Goal: Navigation & Orientation: Find specific page/section

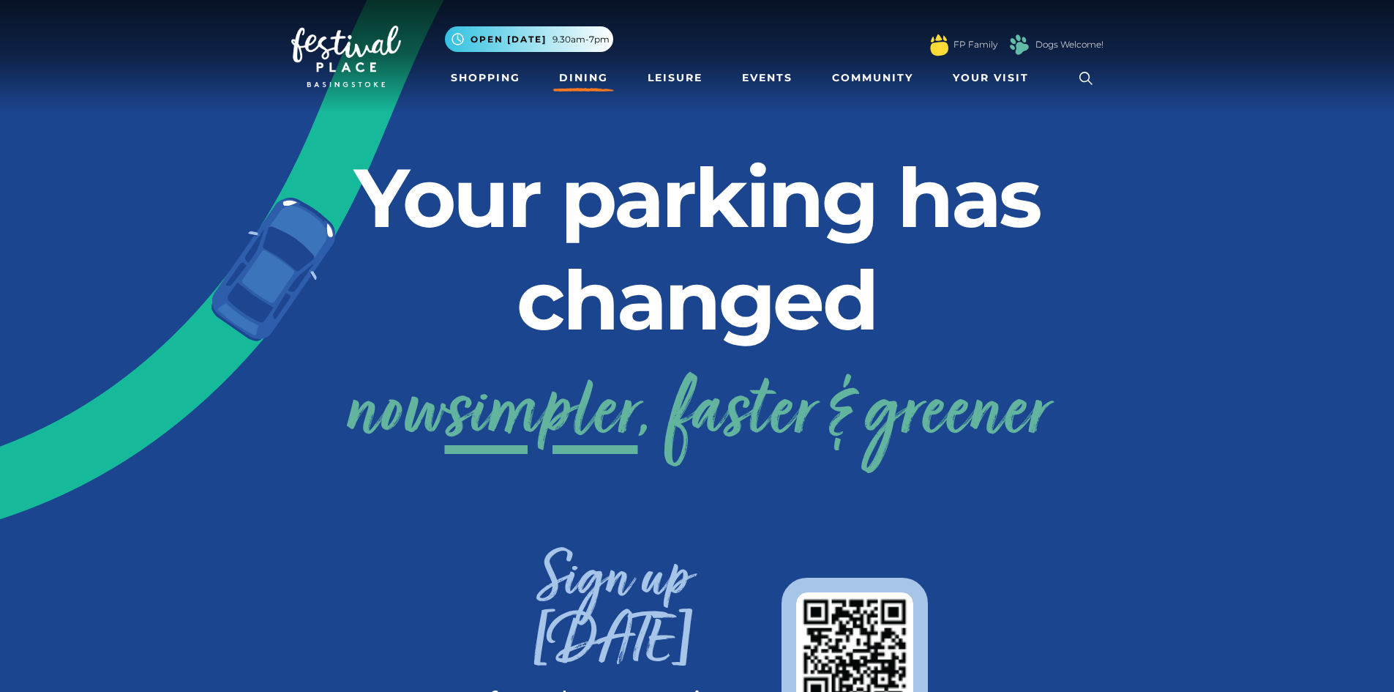
click at [577, 78] on link "Dining" at bounding box center [583, 77] width 61 height 27
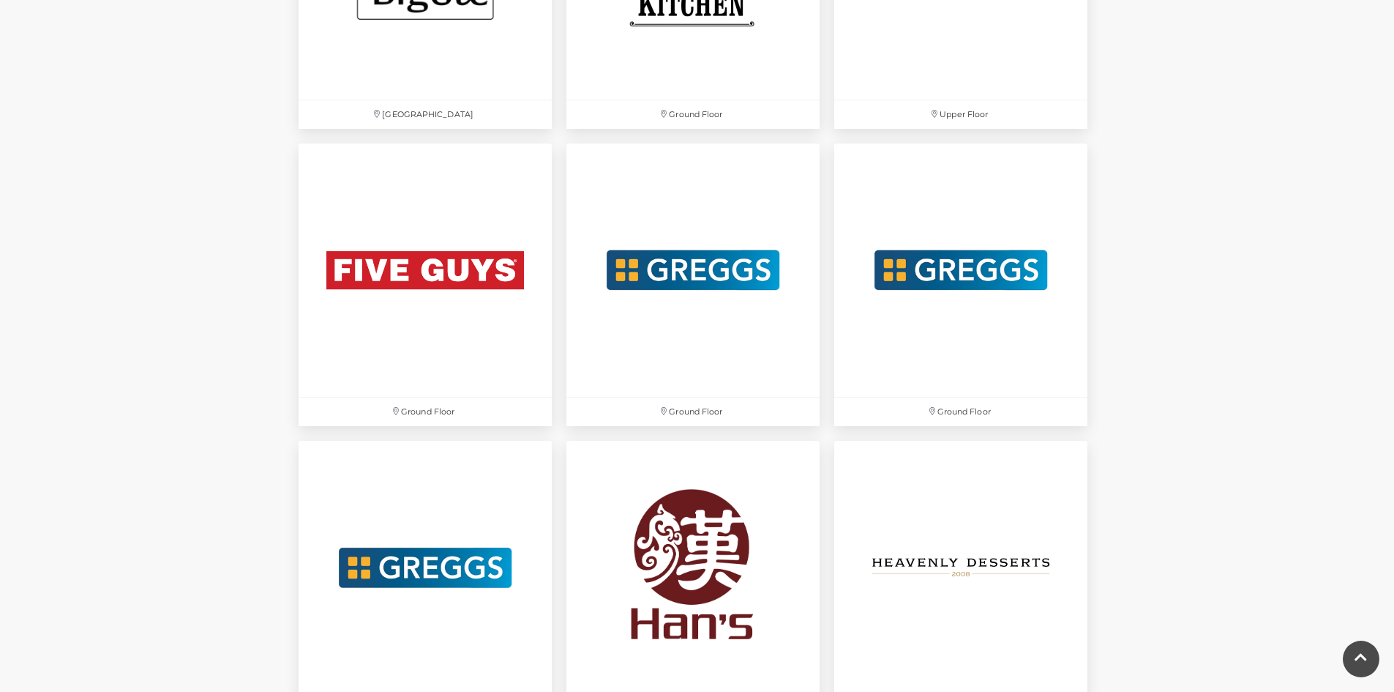
scroll to position [2635, 0]
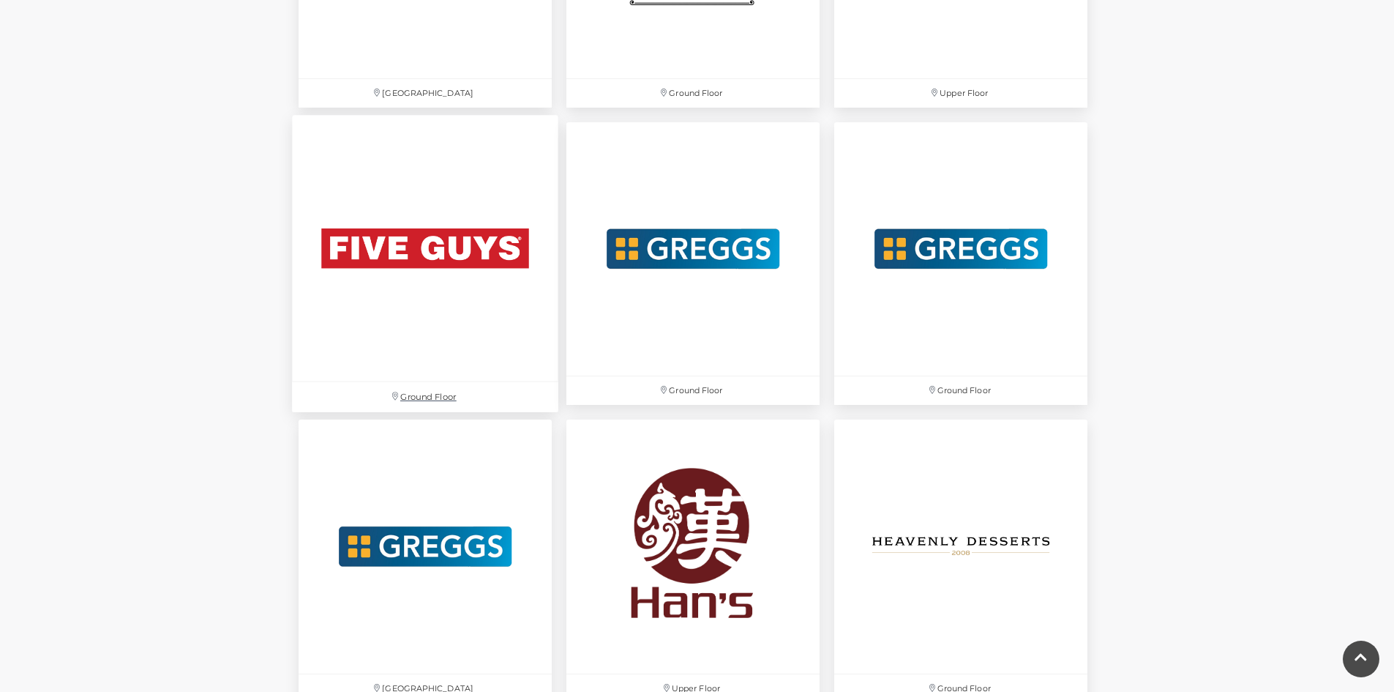
click at [432, 398] on p "Ground Floor" at bounding box center [425, 397] width 266 height 30
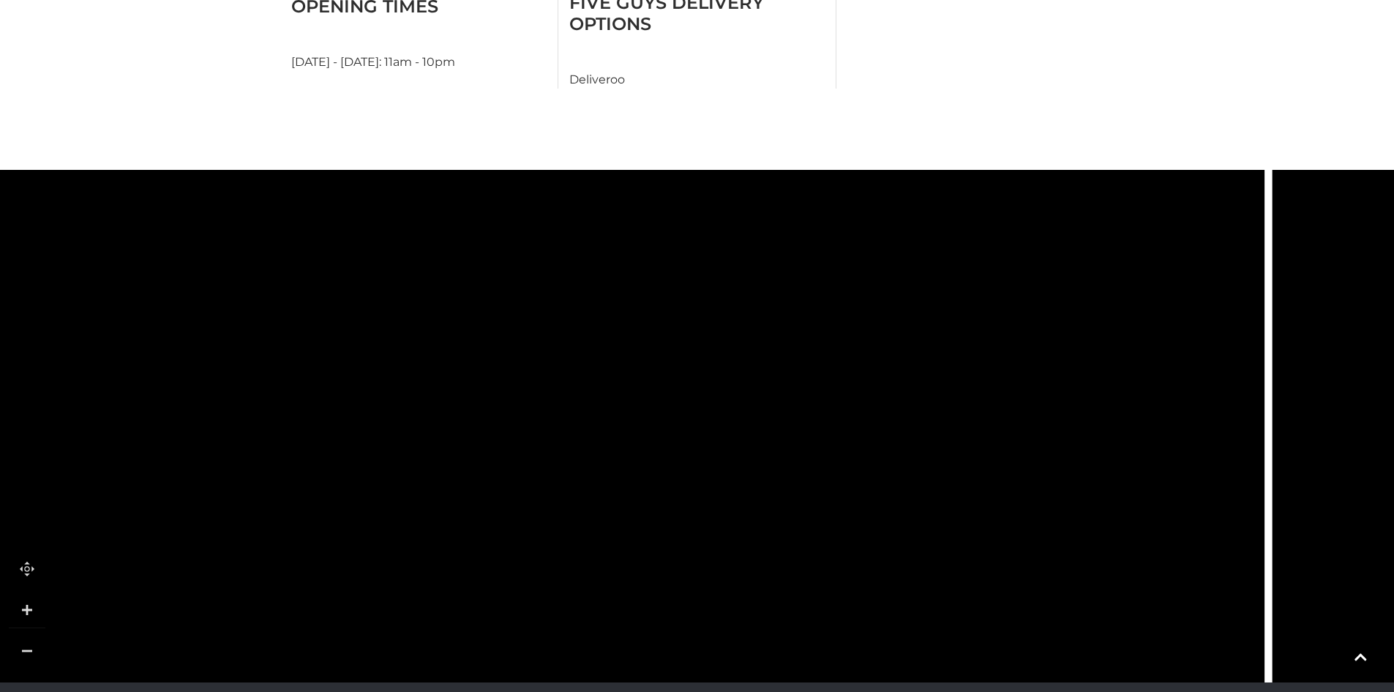
scroll to position [951, 0]
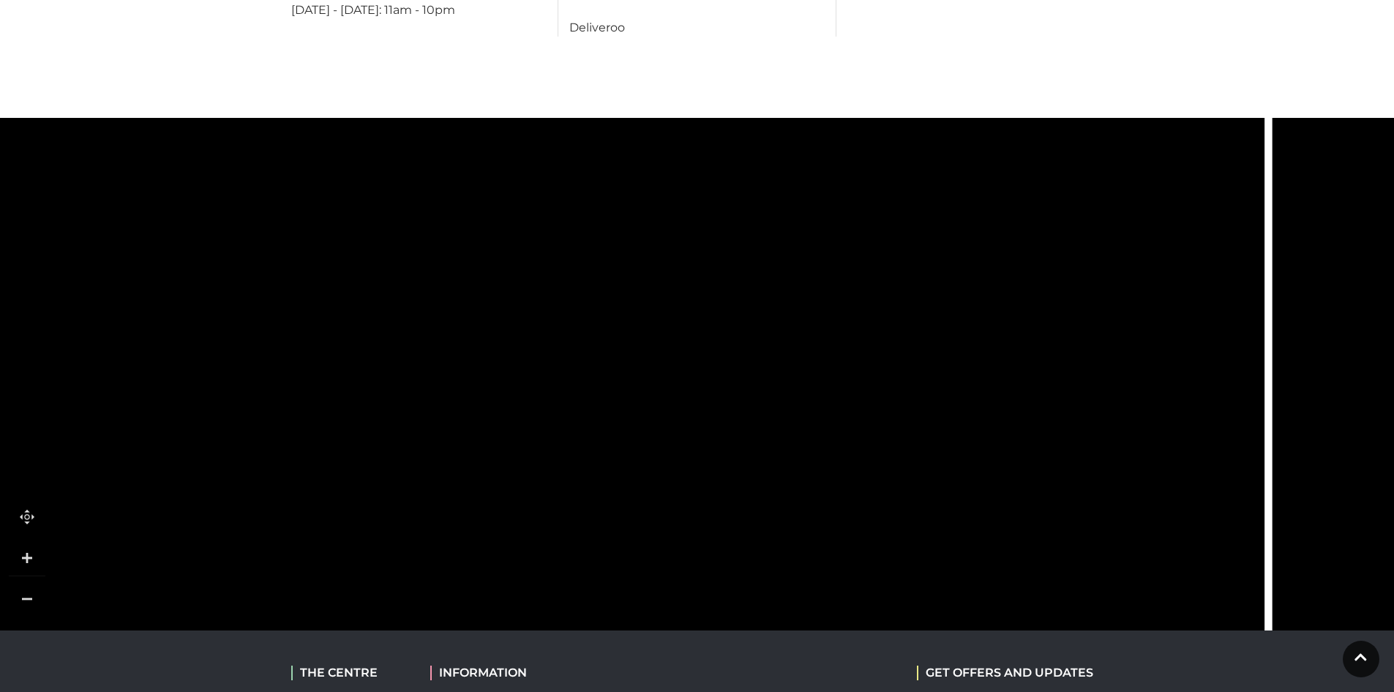
click at [26, 585] on link at bounding box center [27, 598] width 37 height 37
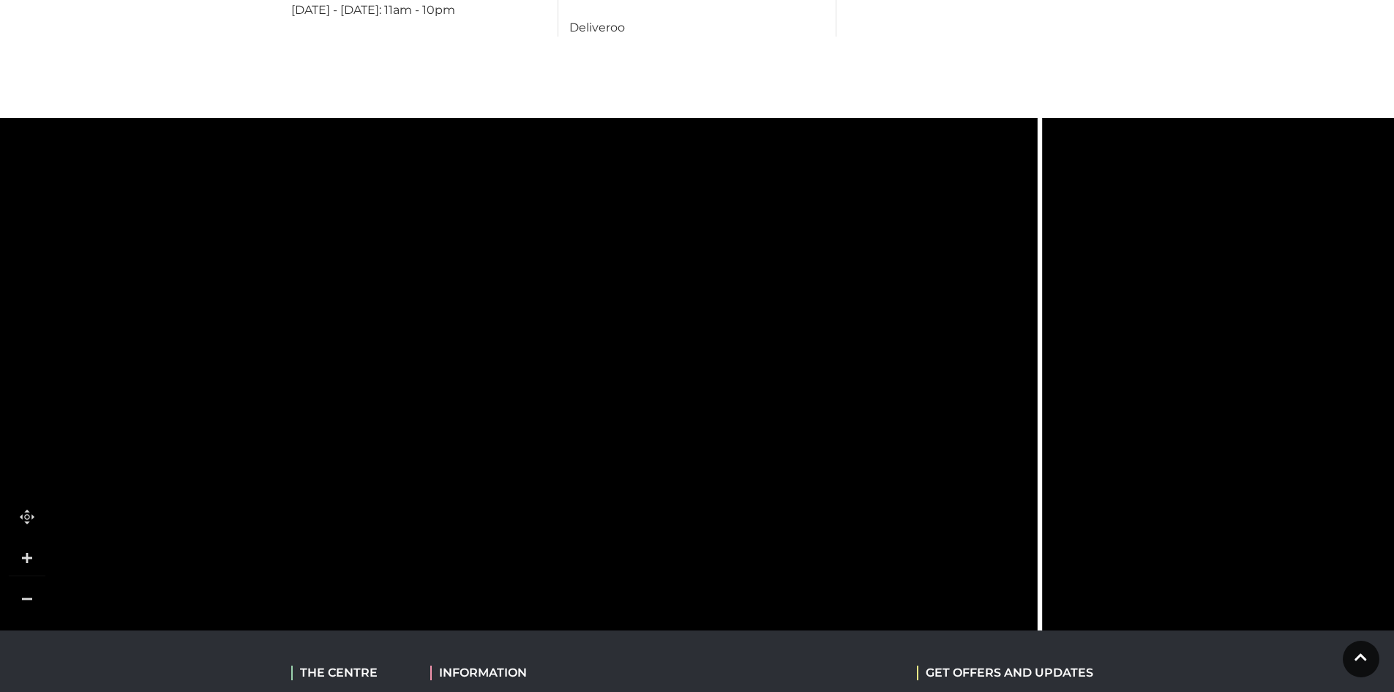
click at [26, 585] on link at bounding box center [27, 598] width 37 height 37
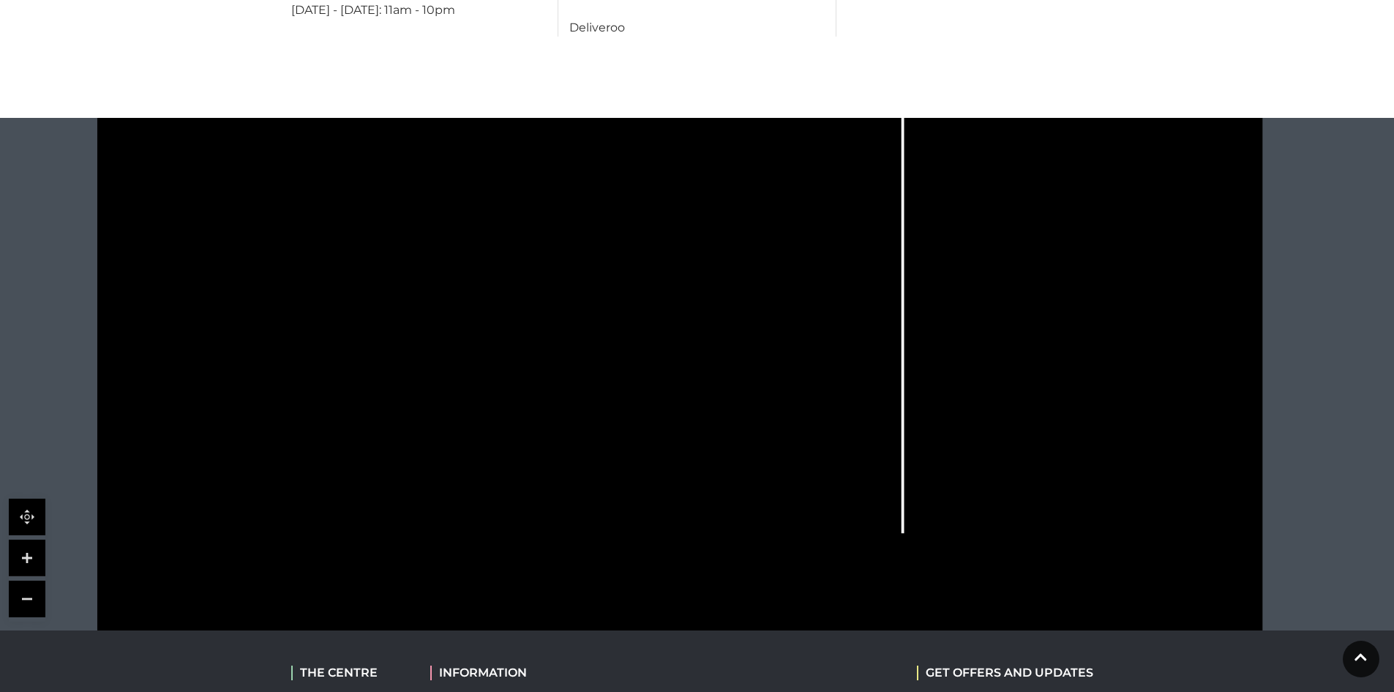
click at [26, 585] on link at bounding box center [27, 598] width 37 height 37
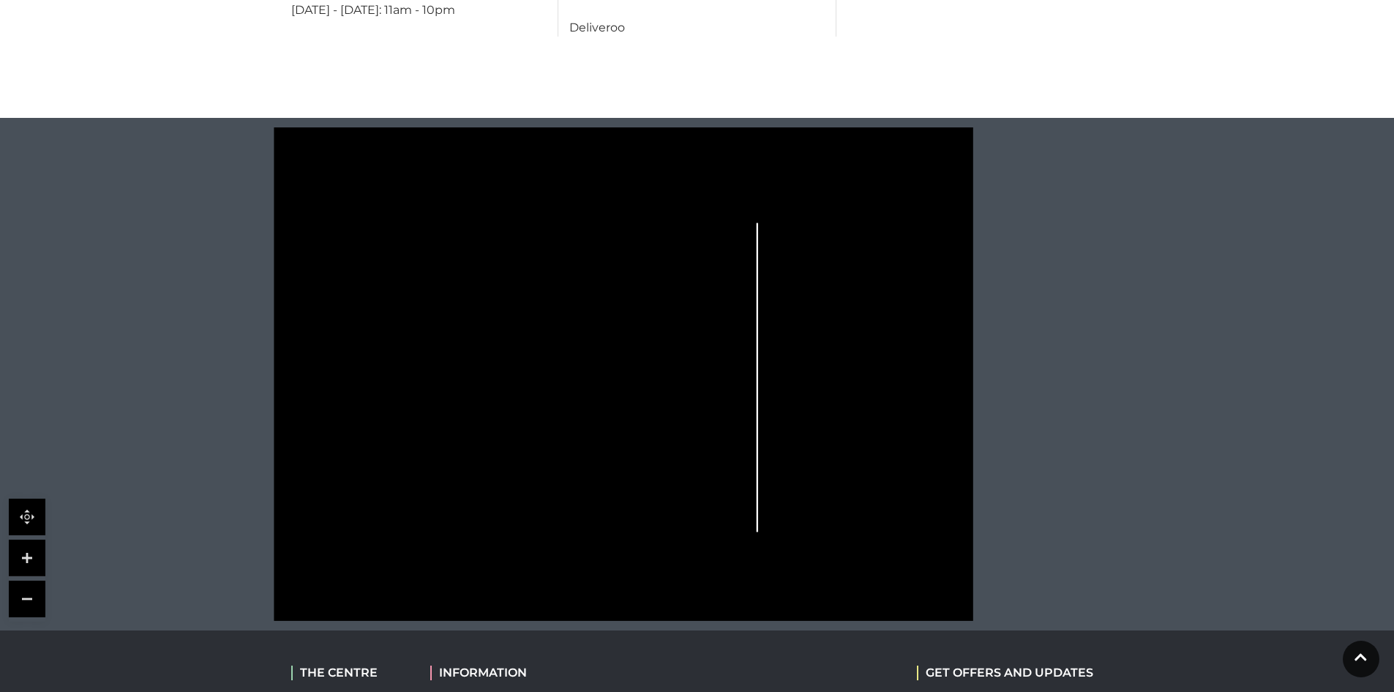
click at [26, 542] on link at bounding box center [27, 557] width 37 height 37
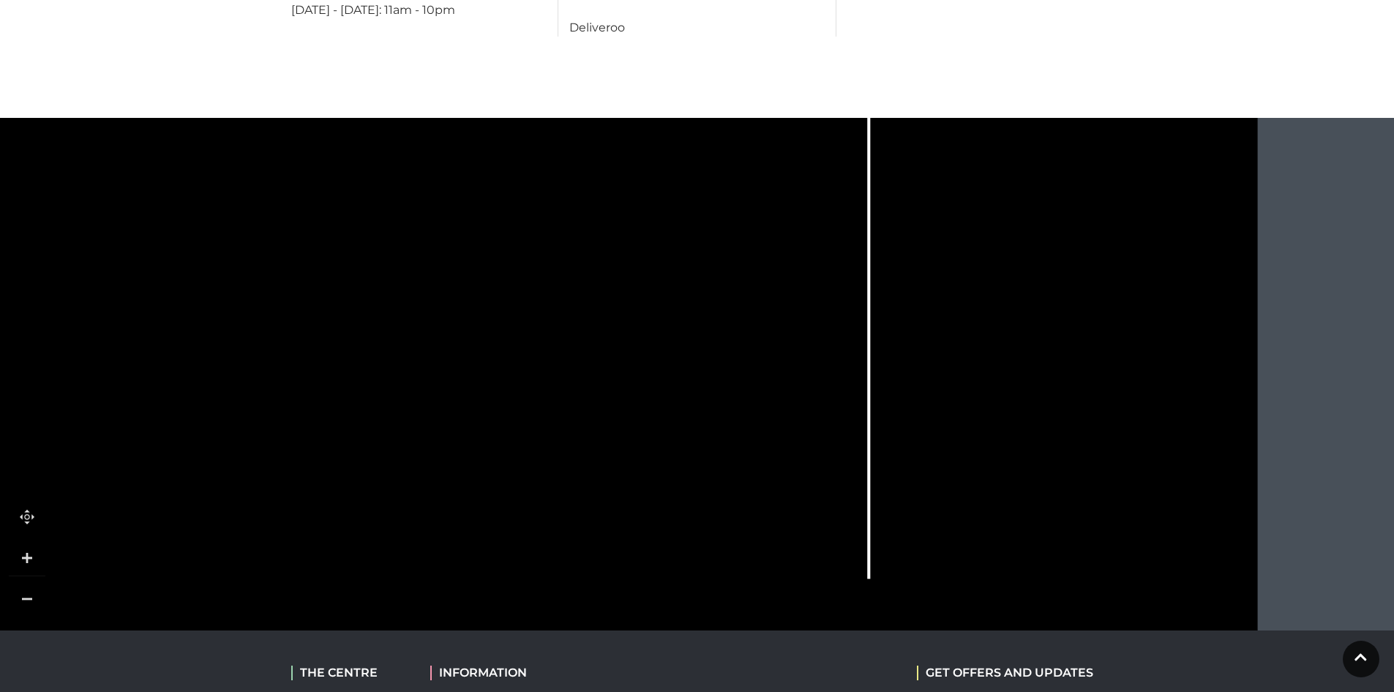
drag, startPoint x: 479, startPoint y: 416, endPoint x: 542, endPoint y: 337, distance: 101.6
click at [542, 337] on polygon at bounding box center [375, 360] width 537 height 623
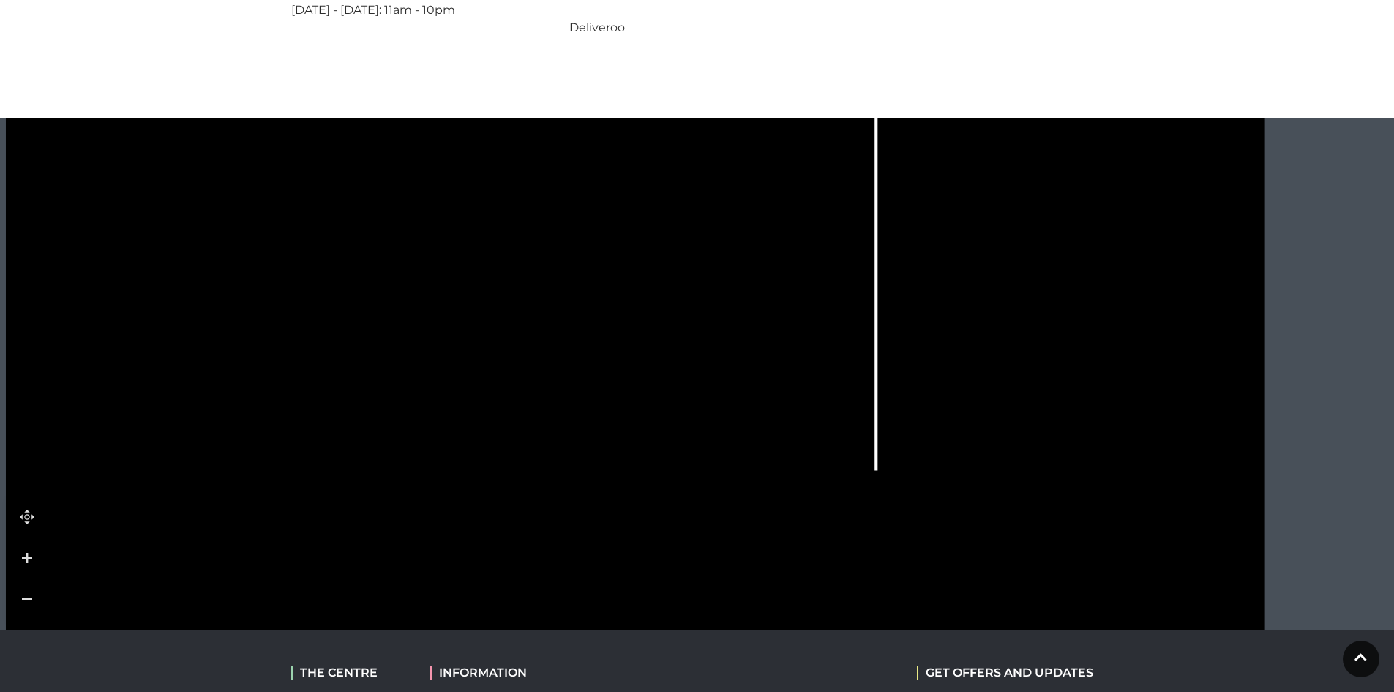
drag, startPoint x: 457, startPoint y: 482, endPoint x: 464, endPoint y: 374, distance: 108.6
click at [464, 374] on icon at bounding box center [635, 186] width 1606 height 888
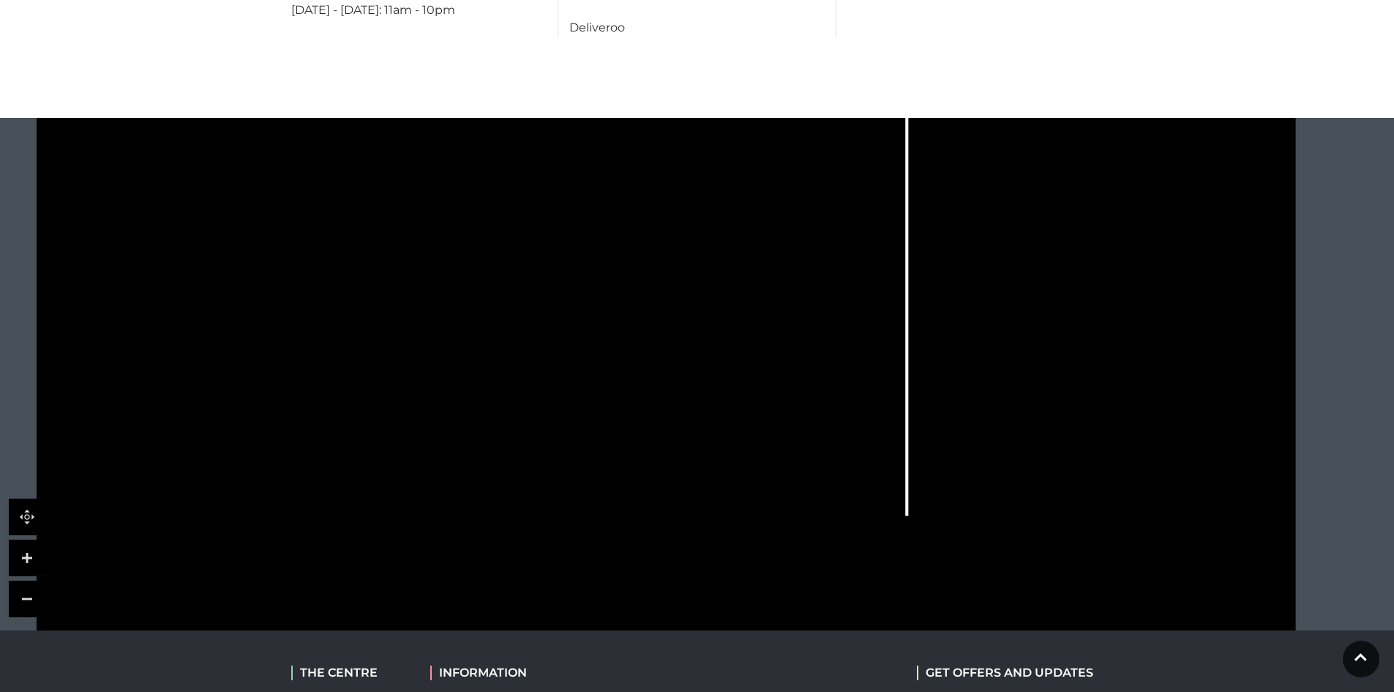
drag, startPoint x: 436, startPoint y: 284, endPoint x: 467, endPoint y: 329, distance: 54.8
click at [467, 329] on icon at bounding box center [666, 232] width 1606 height 888
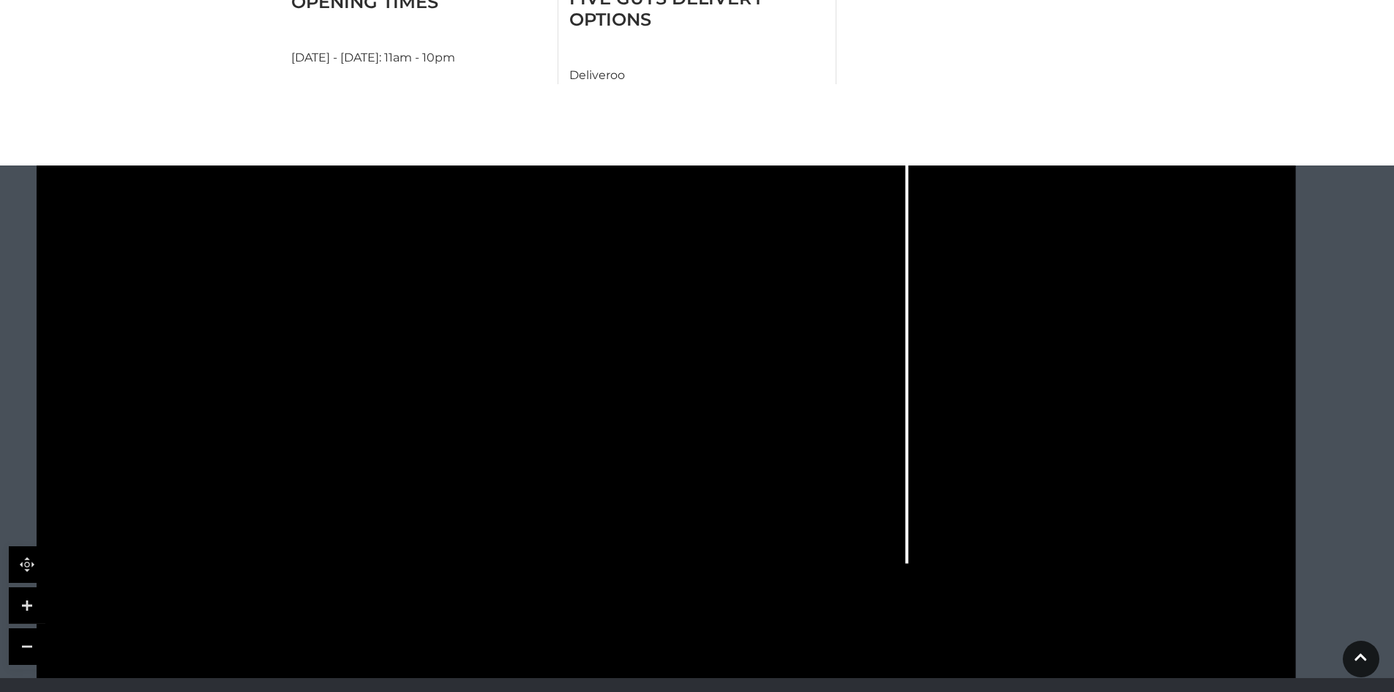
scroll to position [878, 0]
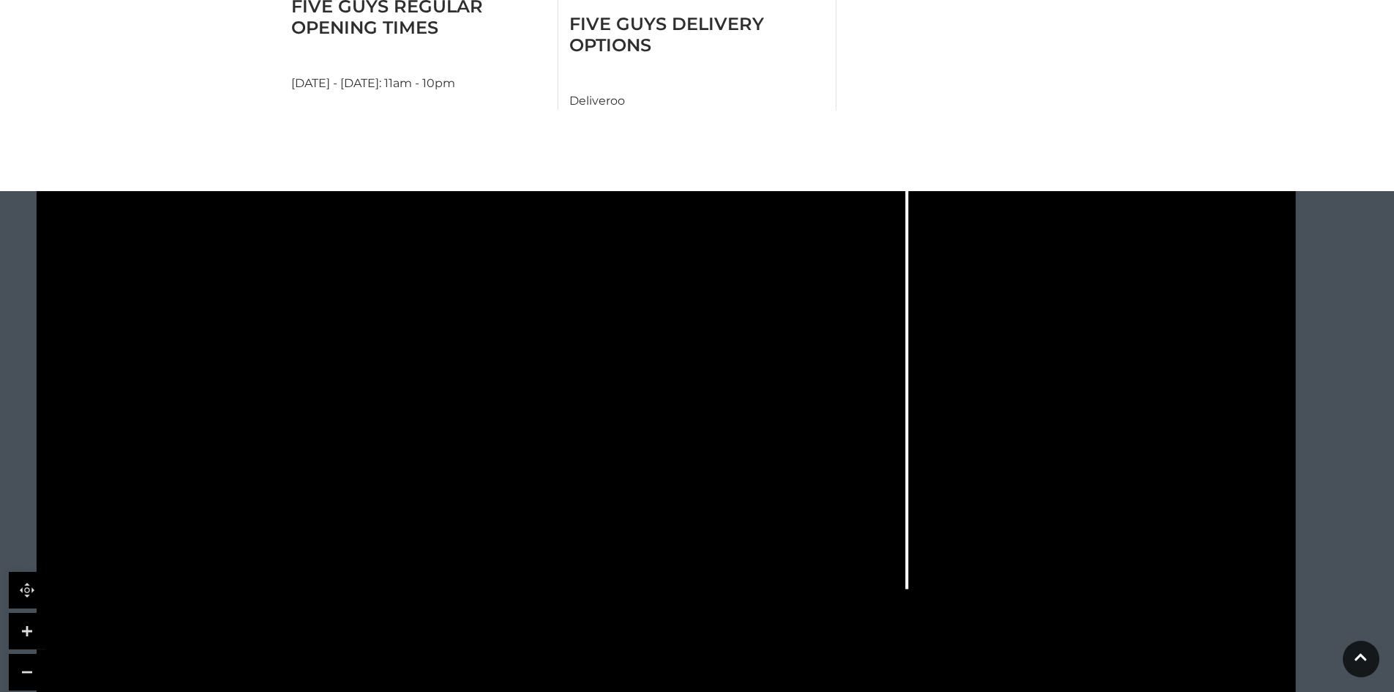
click at [33, 613] on link at bounding box center [27, 631] width 37 height 37
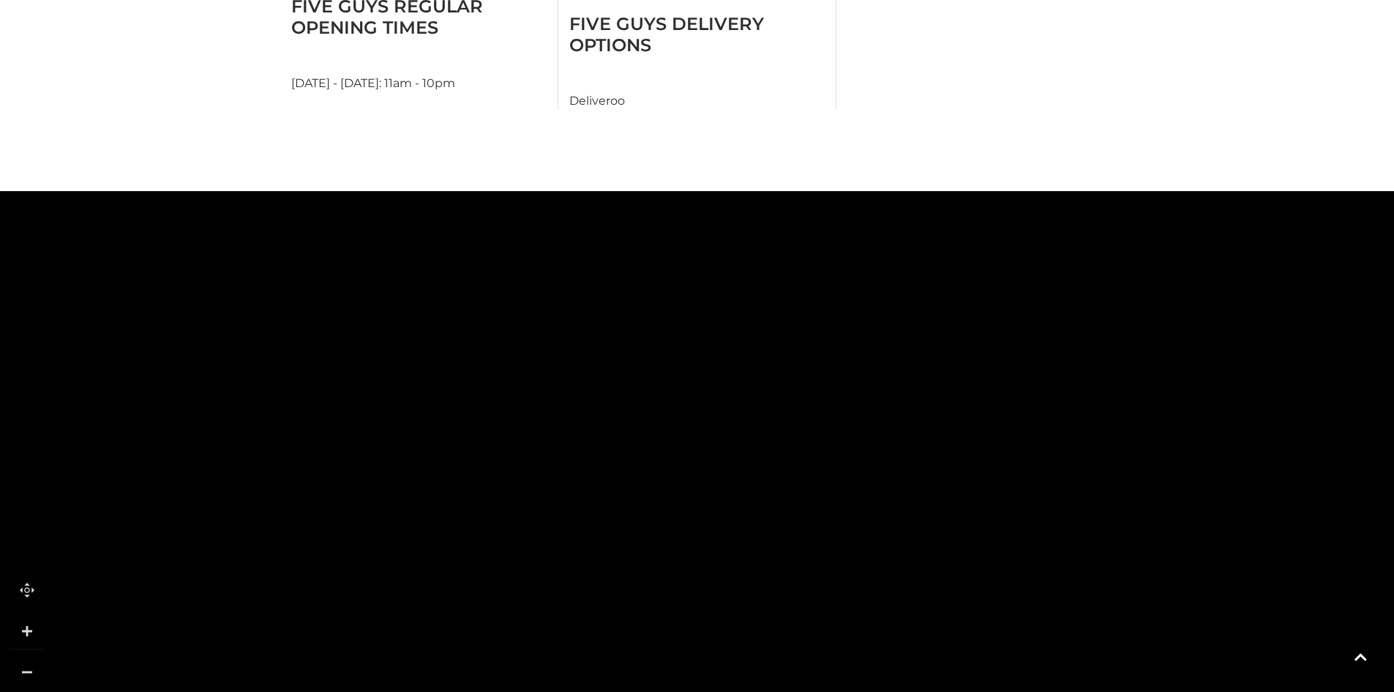
drag, startPoint x: 439, startPoint y: 519, endPoint x: 789, endPoint y: 414, distance: 365.1
click at [789, 414] on polygon at bounding box center [870, 462] width 267 height 190
drag, startPoint x: 621, startPoint y: 277, endPoint x: 655, endPoint y: 510, distance: 235.9
click at [655, 510] on icon at bounding box center [1023, 319] width 2889 height 1598
drag, startPoint x: 1046, startPoint y: 509, endPoint x: 984, endPoint y: 633, distance: 138.4
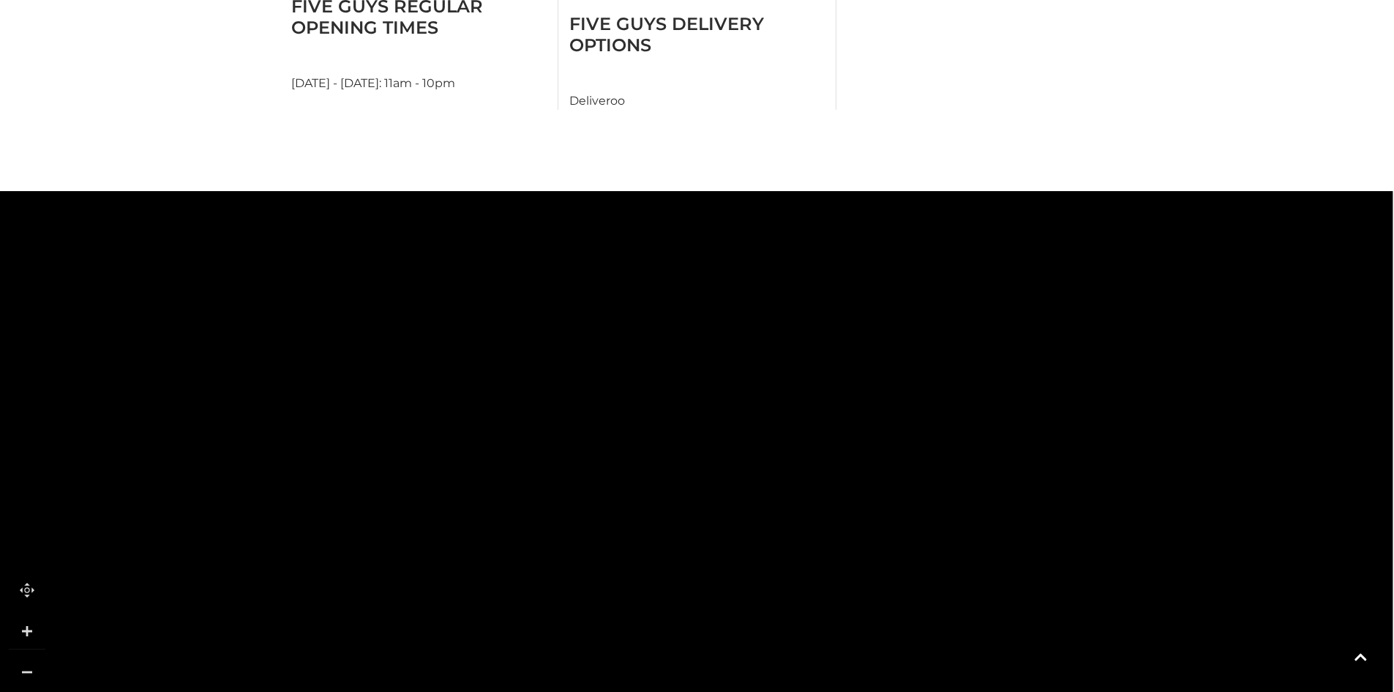
click at [984, 633] on polygon at bounding box center [942, 647] width 97 height 61
drag, startPoint x: 790, startPoint y: 244, endPoint x: 832, endPoint y: 278, distance: 54.1
click at [832, 284] on rect at bounding box center [814, 296] width 50 height 24
drag, startPoint x: 724, startPoint y: 569, endPoint x: 741, endPoint y: 281, distance: 288.1
click at [741, 281] on icon at bounding box center [1020, 189] width 2889 height 1598
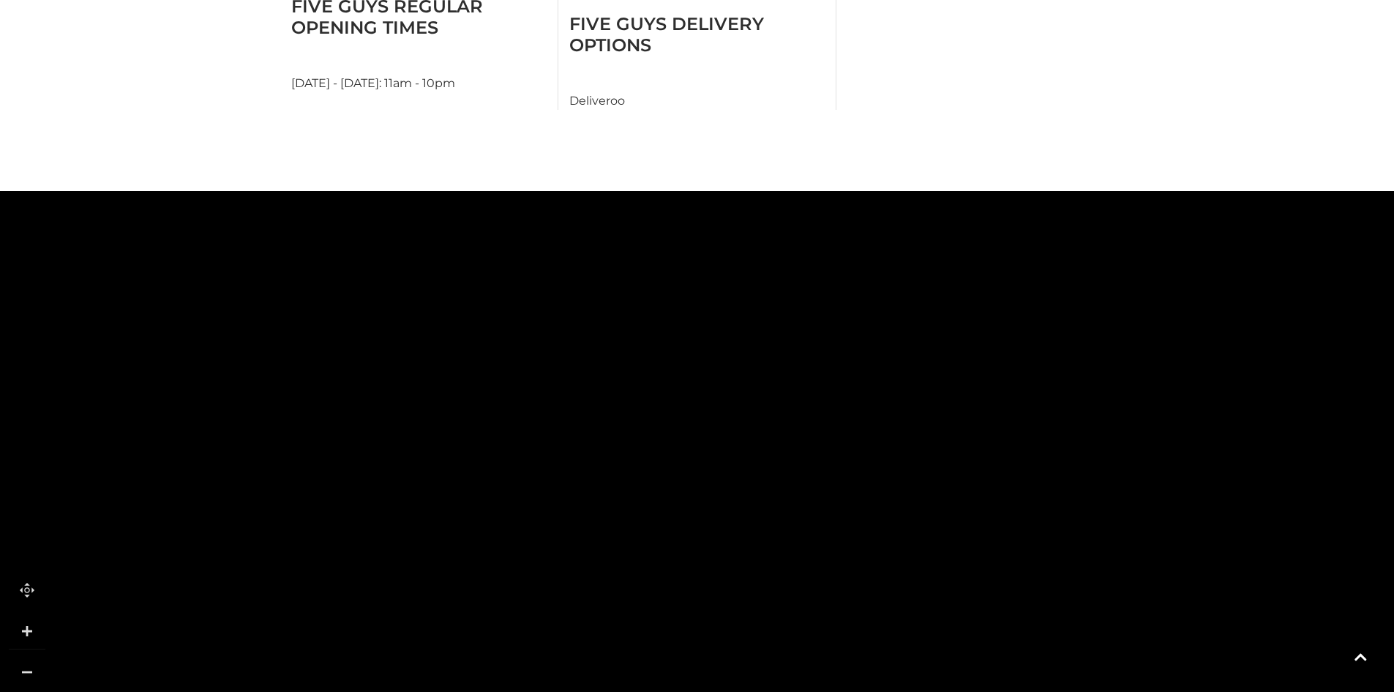
drag, startPoint x: 730, startPoint y: 411, endPoint x: 737, endPoint y: 312, distance: 99.7
click at [737, 312] on icon at bounding box center [1027, 90] width 2889 height 1598
drag, startPoint x: 703, startPoint y: 292, endPoint x: 704, endPoint y: 376, distance: 84.2
click at [704, 376] on icon at bounding box center [1028, 174] width 2889 height 1598
drag, startPoint x: 503, startPoint y: 274, endPoint x: 490, endPoint y: 344, distance: 70.8
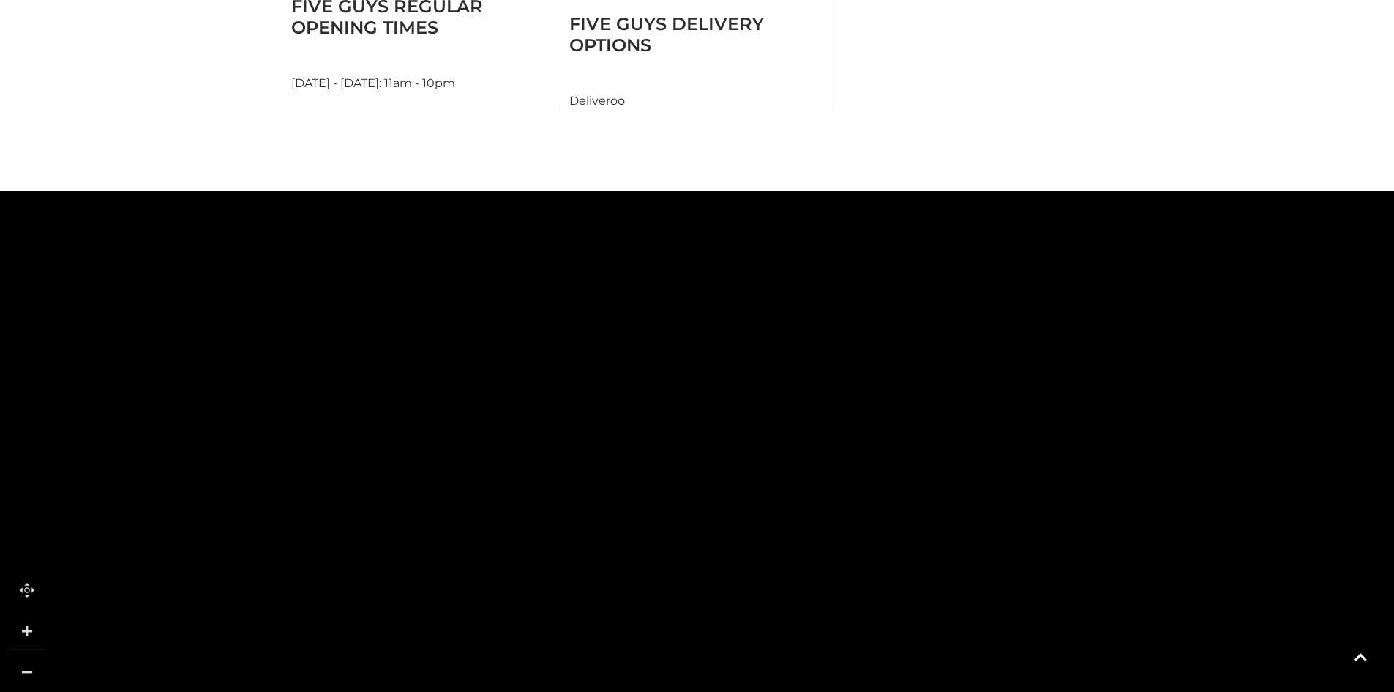
click at [490, 344] on polygon at bounding box center [561, 362] width 967 height 1120
drag, startPoint x: 963, startPoint y: 505, endPoint x: 1061, endPoint y: 403, distance: 141.3
click at [1061, 403] on polygon at bounding box center [659, 258] width 967 height 1120
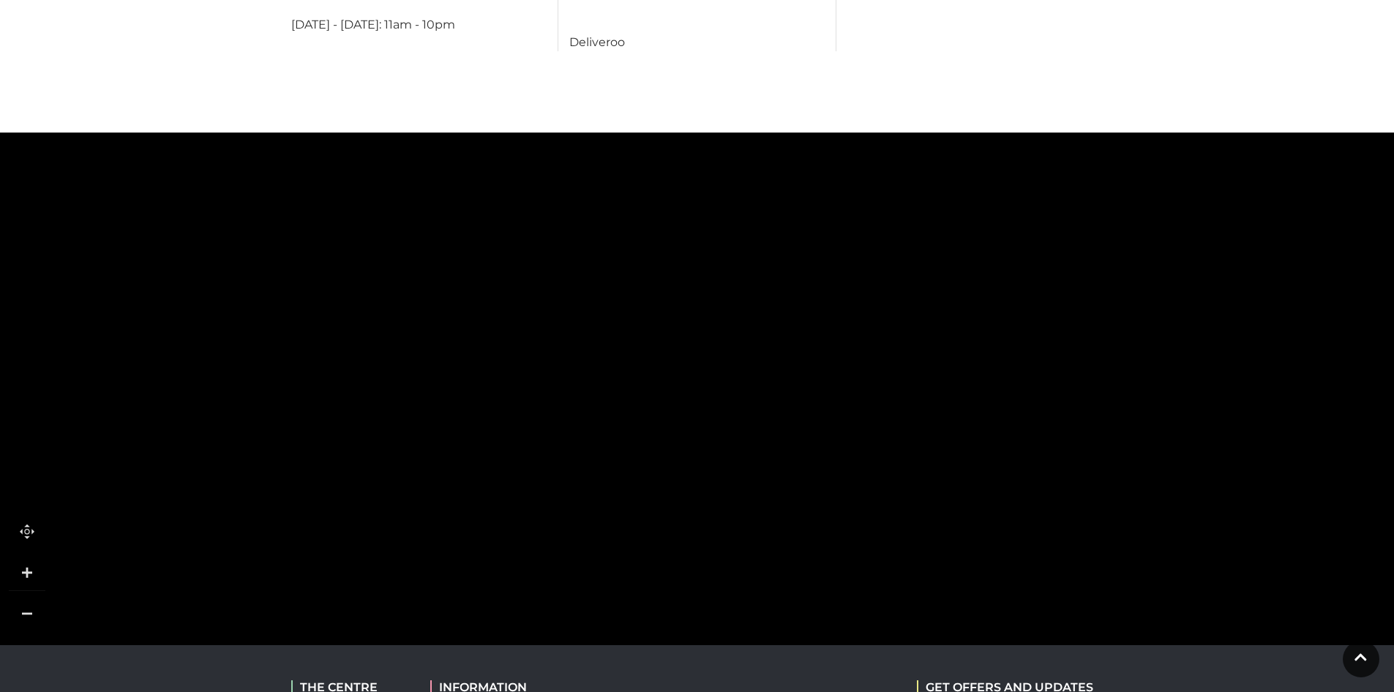
scroll to position [951, 0]
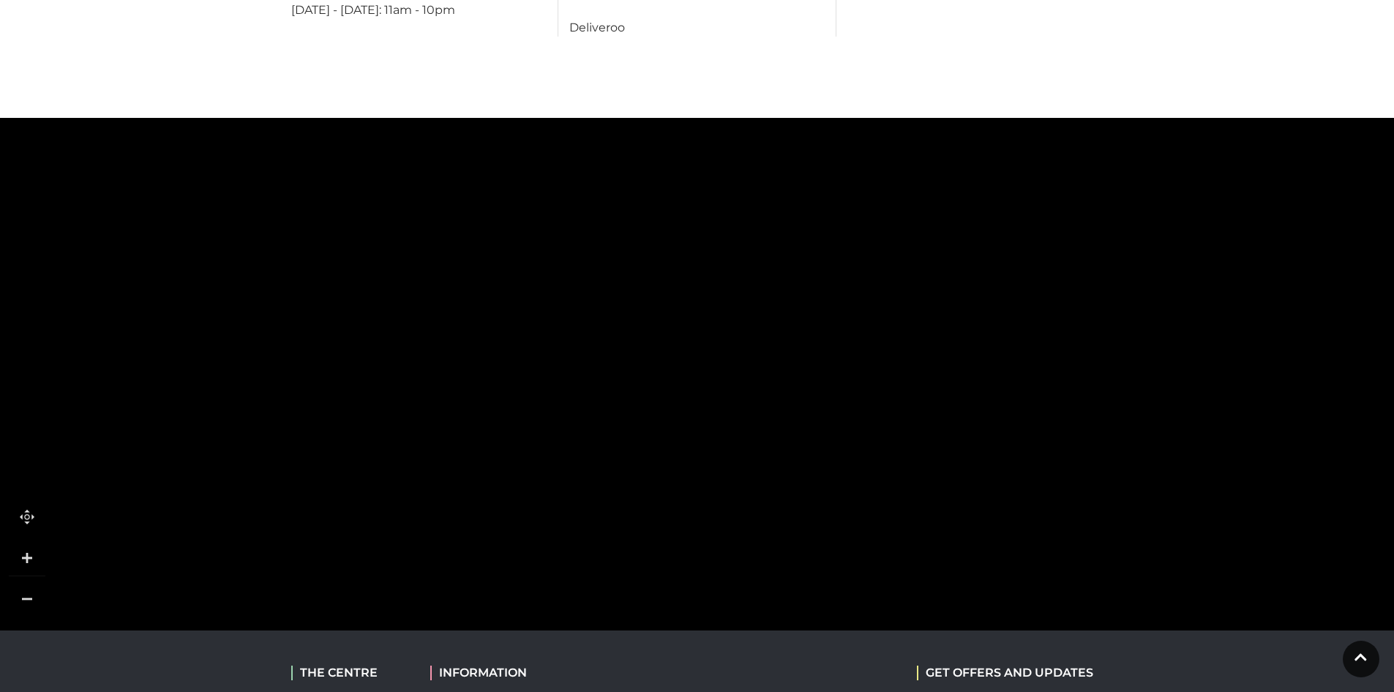
click at [36, 580] on link at bounding box center [27, 598] width 37 height 37
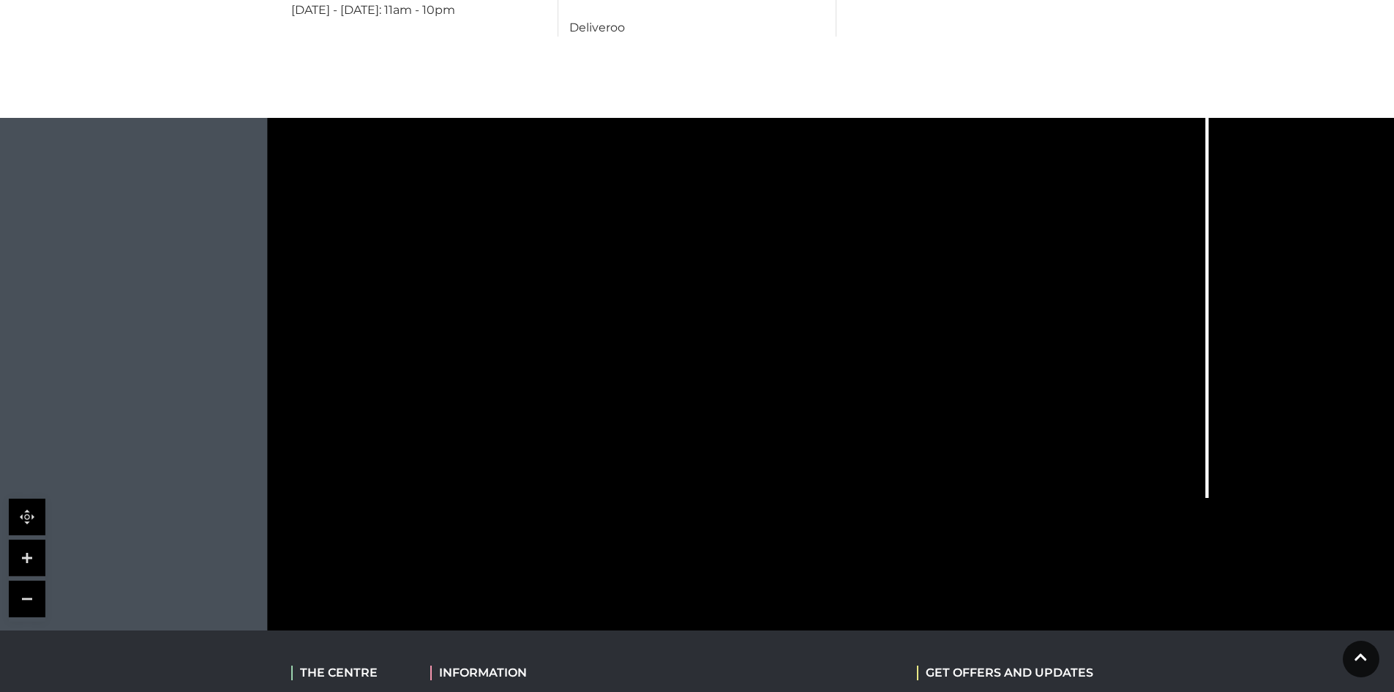
click at [25, 498] on link at bounding box center [27, 516] width 37 height 37
click at [23, 539] on link at bounding box center [27, 557] width 37 height 37
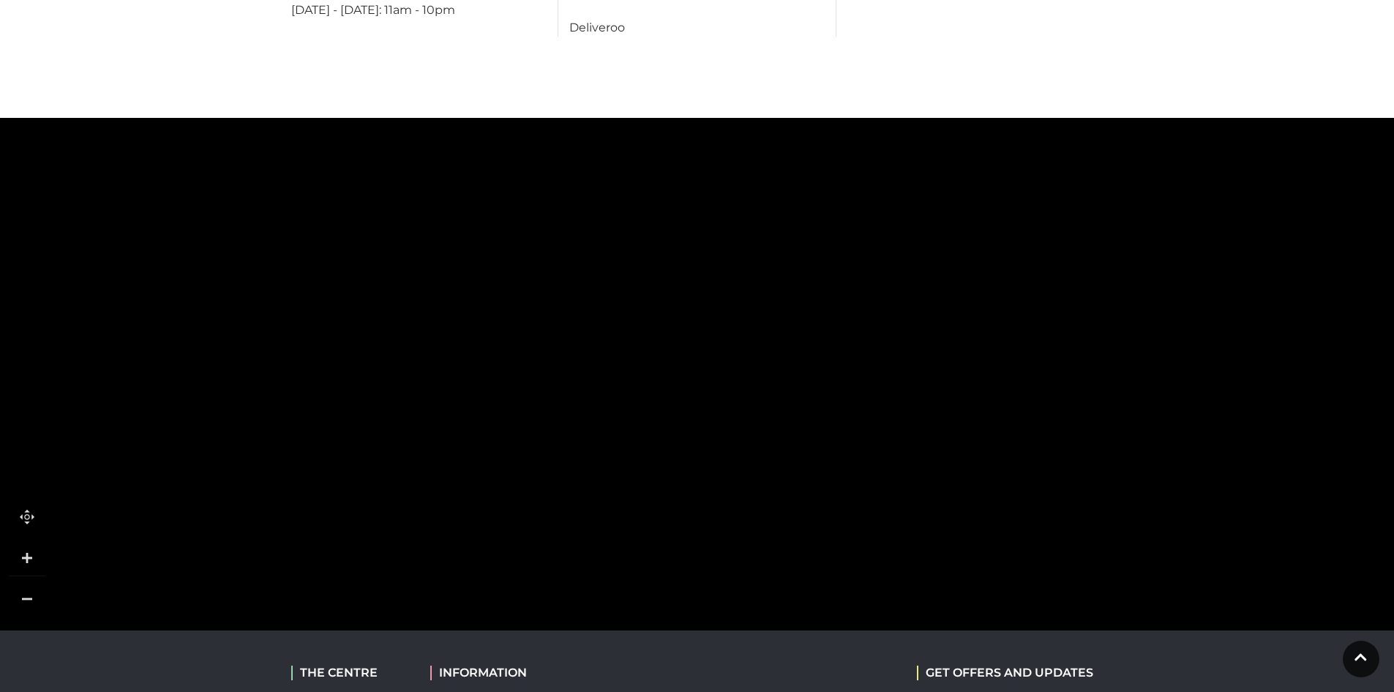
drag, startPoint x: 769, startPoint y: 294, endPoint x: 801, endPoint y: 726, distance: 433.0
drag, startPoint x: 803, startPoint y: 261, endPoint x: 815, endPoint y: 467, distance: 206.7
click at [815, 467] on polygon at bounding box center [811, 472] width 81 height 204
drag, startPoint x: 621, startPoint y: 242, endPoint x: 588, endPoint y: 302, distance: 68.5
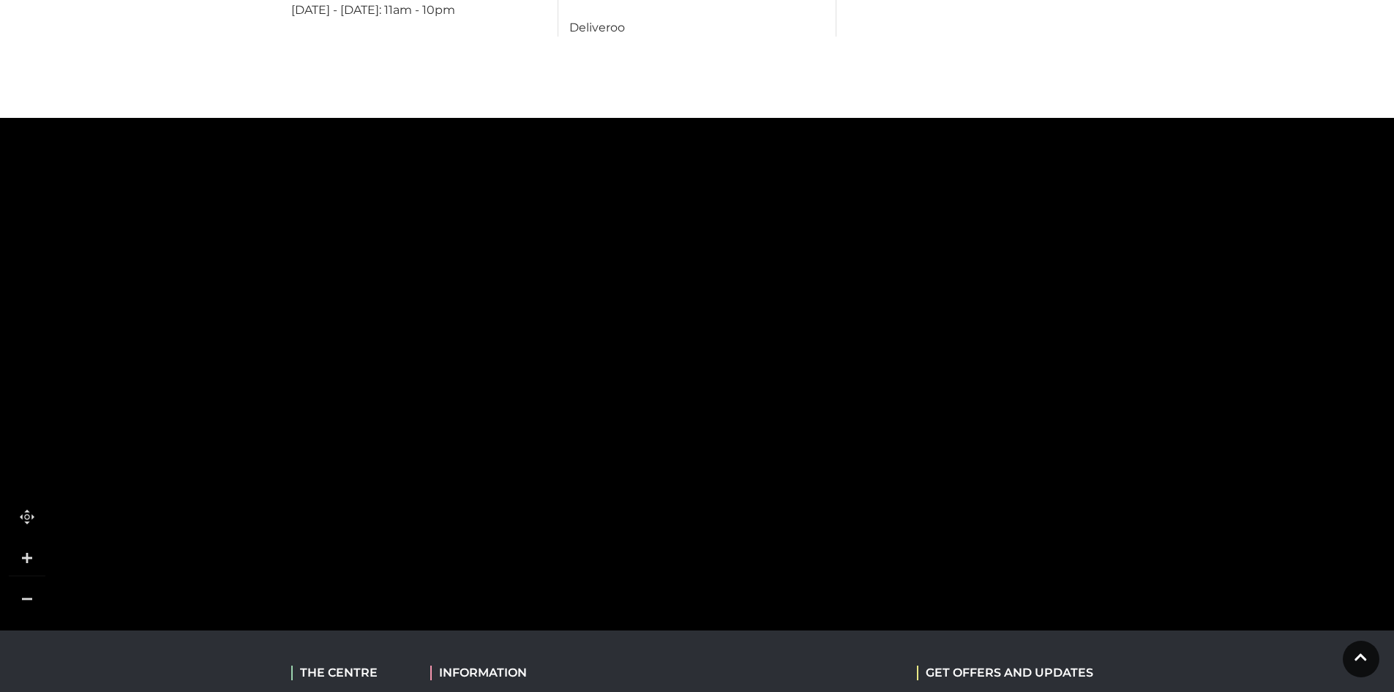
click at [595, 350] on tspan "Sports Centre" at bounding box center [595, 350] width 0 height 0
drag, startPoint x: 638, startPoint y: 493, endPoint x: 698, endPoint y: 560, distance: 89.6
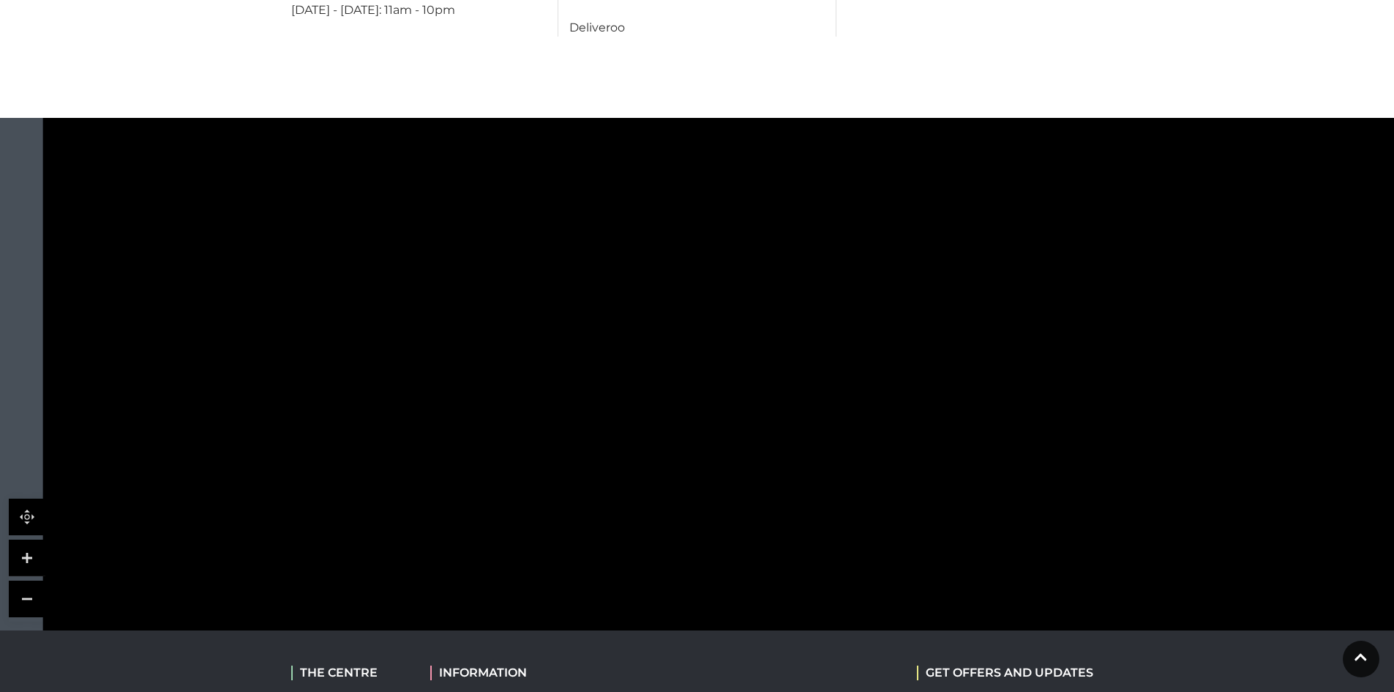
drag, startPoint x: 594, startPoint y: 350, endPoint x: 618, endPoint y: 431, distance: 84.5
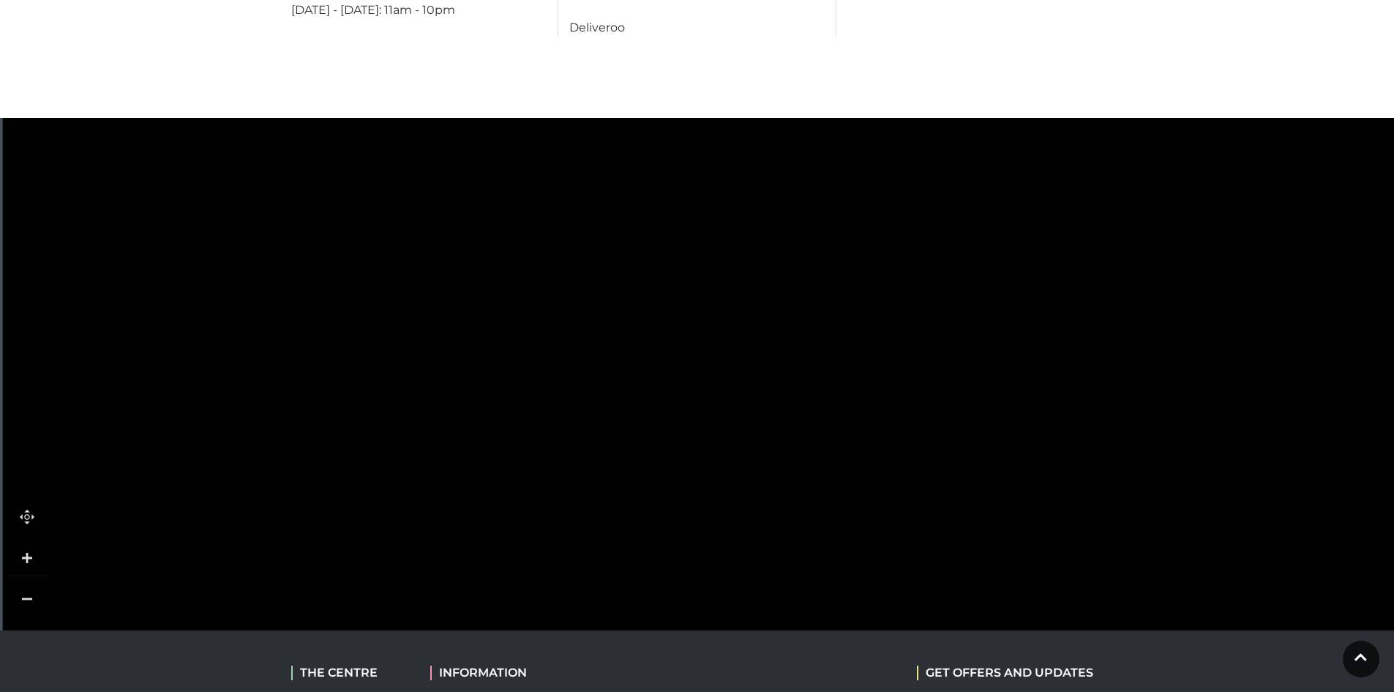
drag, startPoint x: 627, startPoint y: 479, endPoint x: 587, endPoint y: 292, distance: 190.9
drag, startPoint x: 1078, startPoint y: 408, endPoint x: 1026, endPoint y: 150, distance: 262.8
click at [1026, 150] on polygon at bounding box center [683, 470] width 1044 height 1210
drag, startPoint x: 1039, startPoint y: 408, endPoint x: 986, endPoint y: 237, distance: 179.4
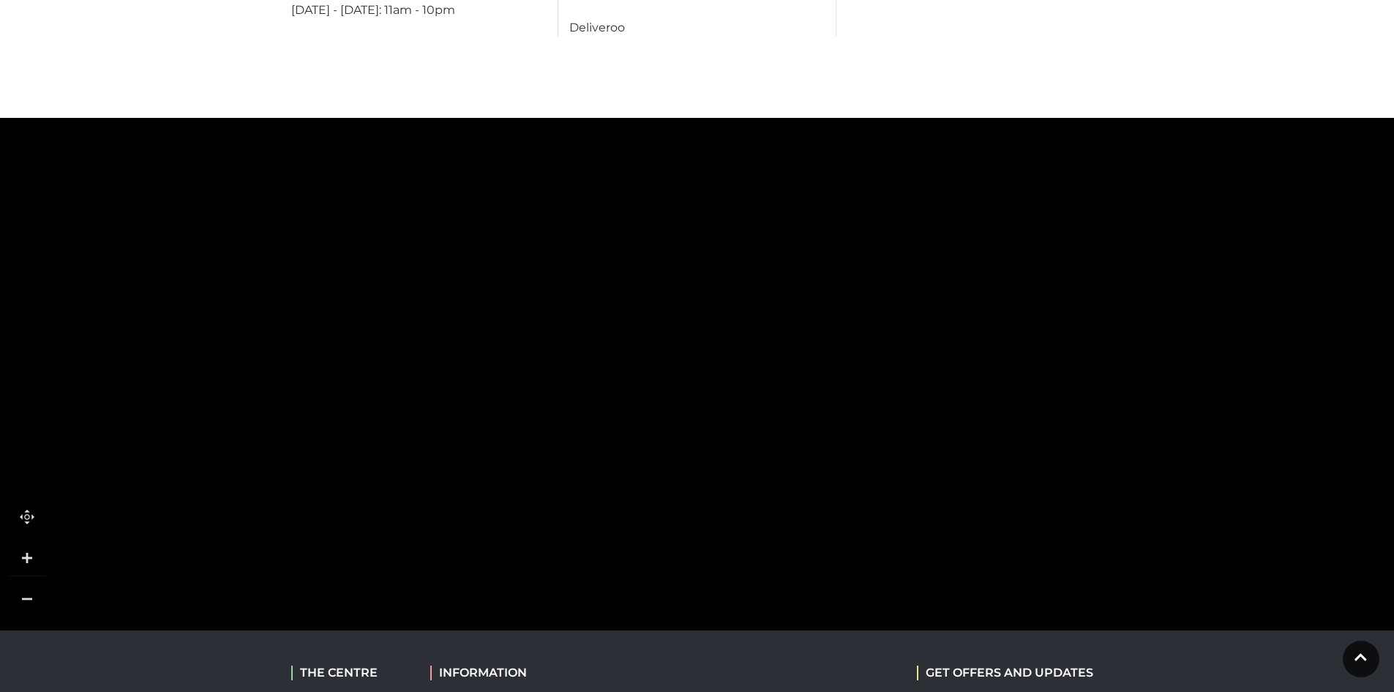
click at [986, 237] on polygon at bounding box center [630, 298] width 1044 height 1210
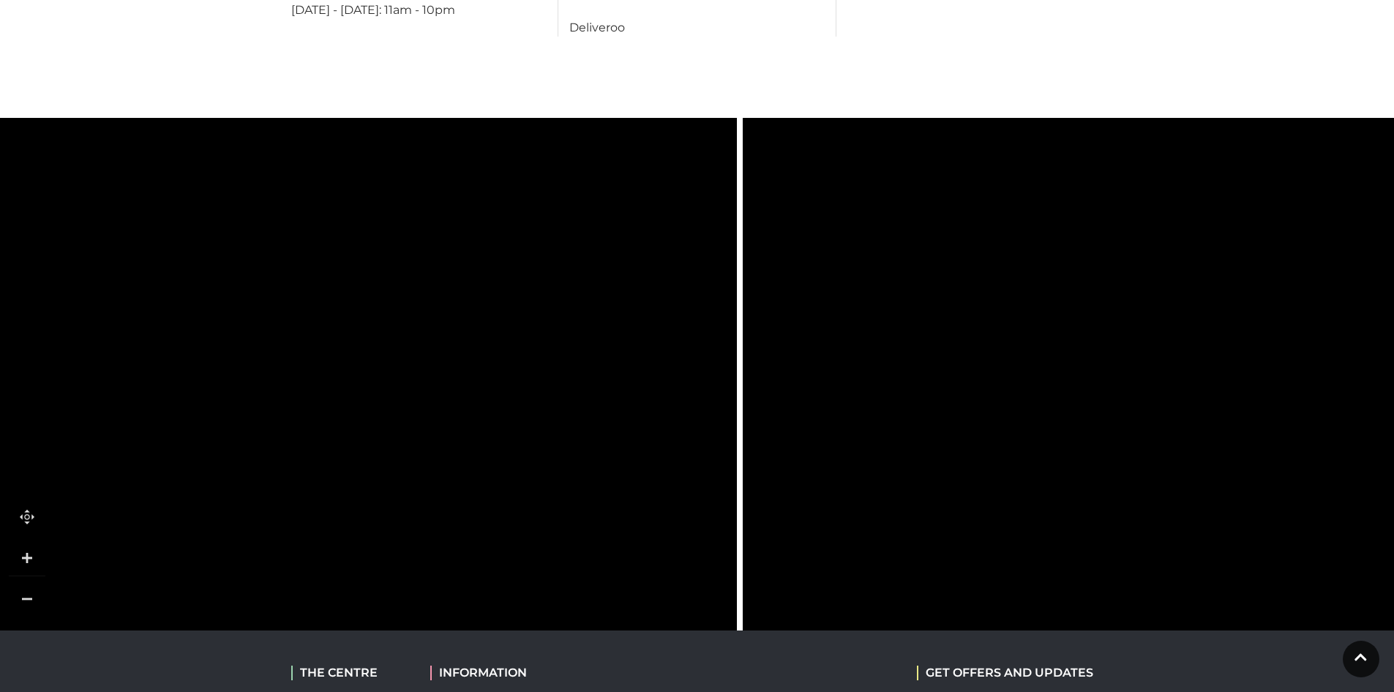
drag, startPoint x: 1127, startPoint y: 396, endPoint x: 252, endPoint y: 370, distance: 874.9
click at [246, 370] on icon at bounding box center [271, 149] width 3121 height 1726
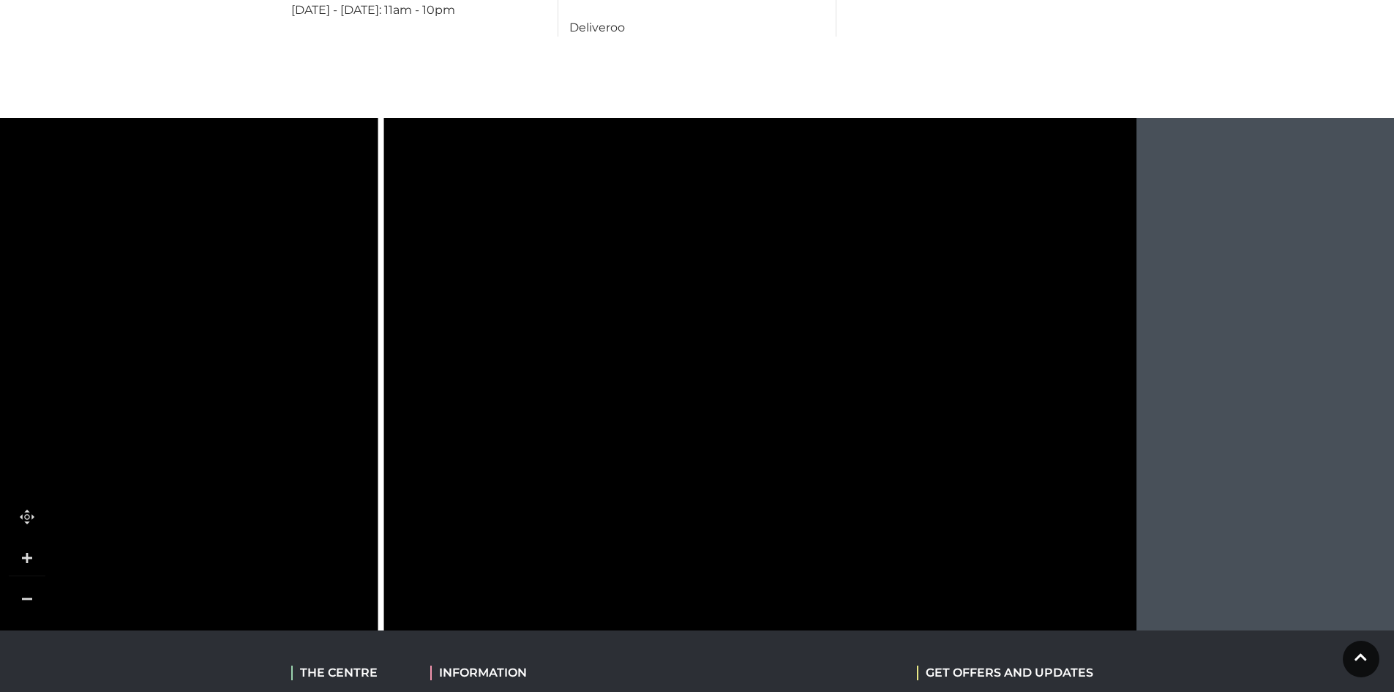
drag, startPoint x: 1147, startPoint y: 307, endPoint x: 886, endPoint y: 375, distance: 269.8
click at [886, 375] on icon at bounding box center [749, 230] width 392 height 748
click at [21, 580] on link at bounding box center [27, 598] width 37 height 37
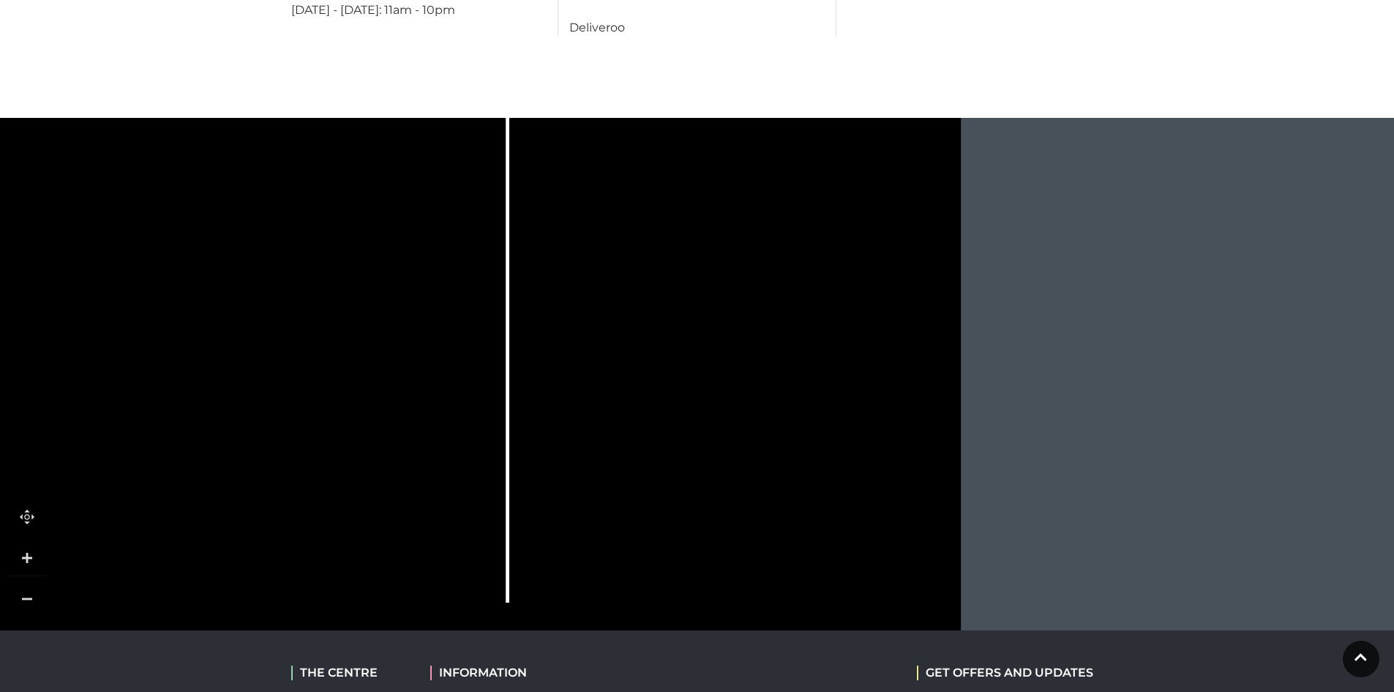
click at [20, 549] on link at bounding box center [27, 557] width 37 height 37
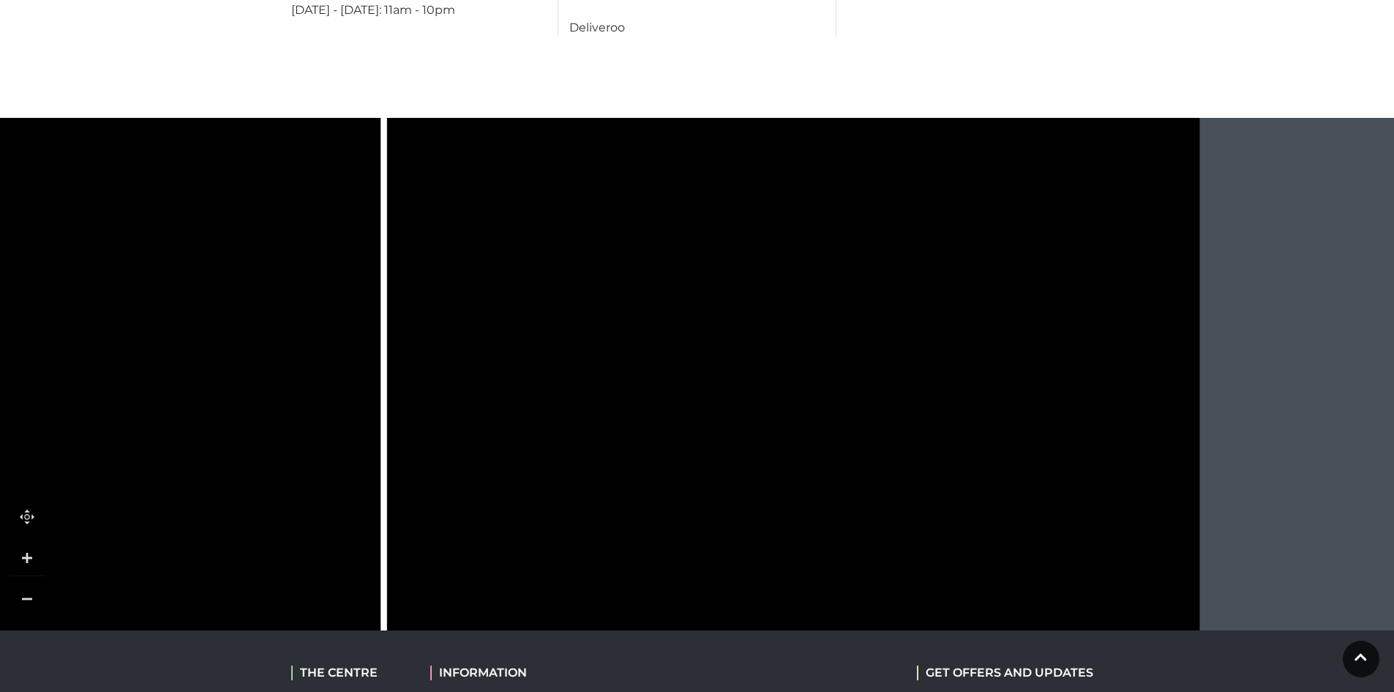
drag, startPoint x: 805, startPoint y: 534, endPoint x: 834, endPoint y: 544, distance: 30.8
click at [834, 544] on icon at bounding box center [895, 622] width 367 height 221
drag, startPoint x: 828, startPoint y: 312, endPoint x: 826, endPoint y: 571, distance: 258.3
click at [826, 571] on icon at bounding box center [781, 486] width 424 height 808
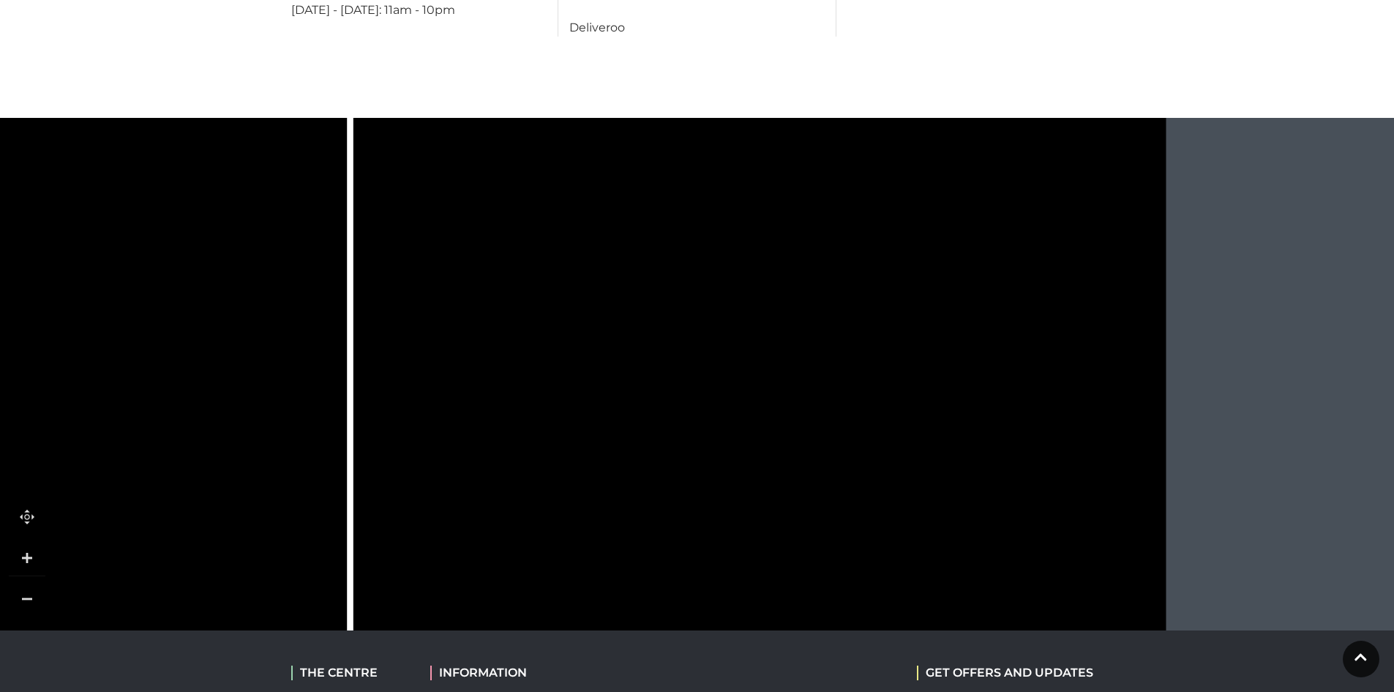
drag, startPoint x: 828, startPoint y: 399, endPoint x: 795, endPoint y: 438, distance: 51.4
click at [795, 438] on icon at bounding box center [748, 525] width 424 height 808
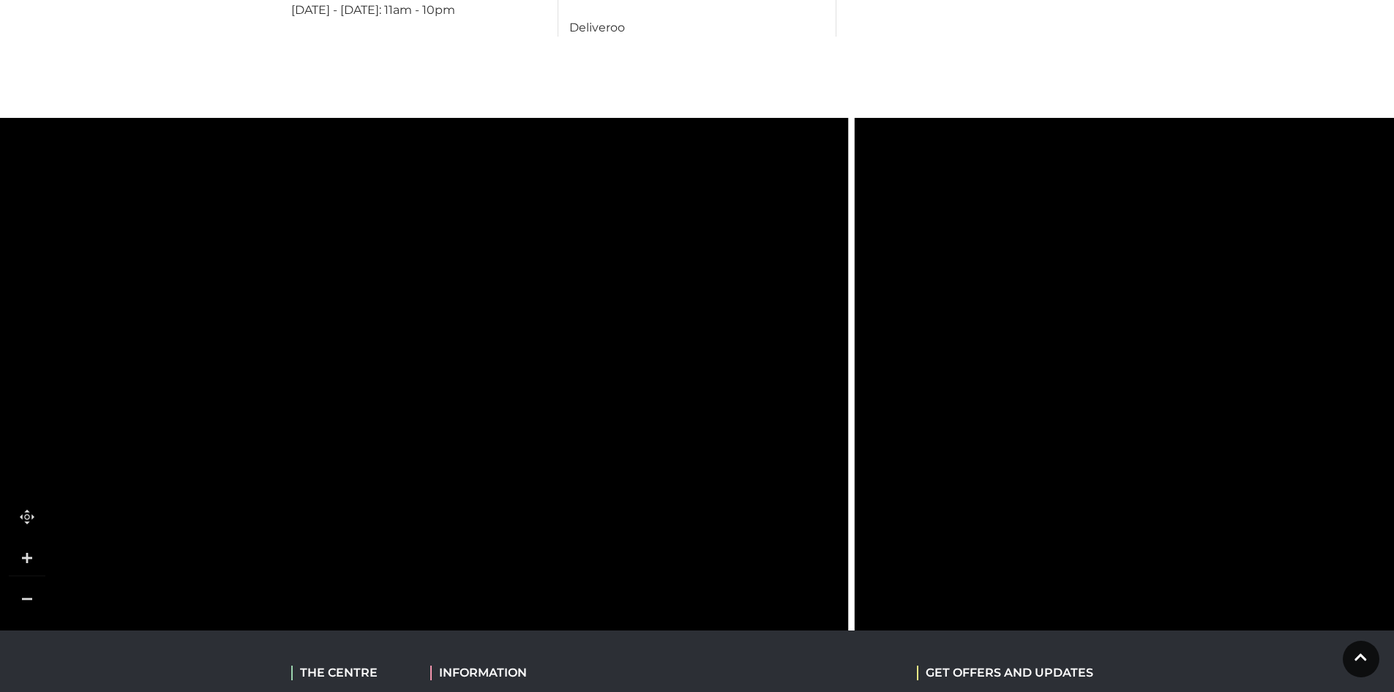
drag, startPoint x: 520, startPoint y: 364, endPoint x: 1021, endPoint y: 185, distance: 532.4
click at [1021, 185] on icon at bounding box center [345, 317] width 3369 height 1864
click at [38, 580] on link at bounding box center [27, 598] width 37 height 37
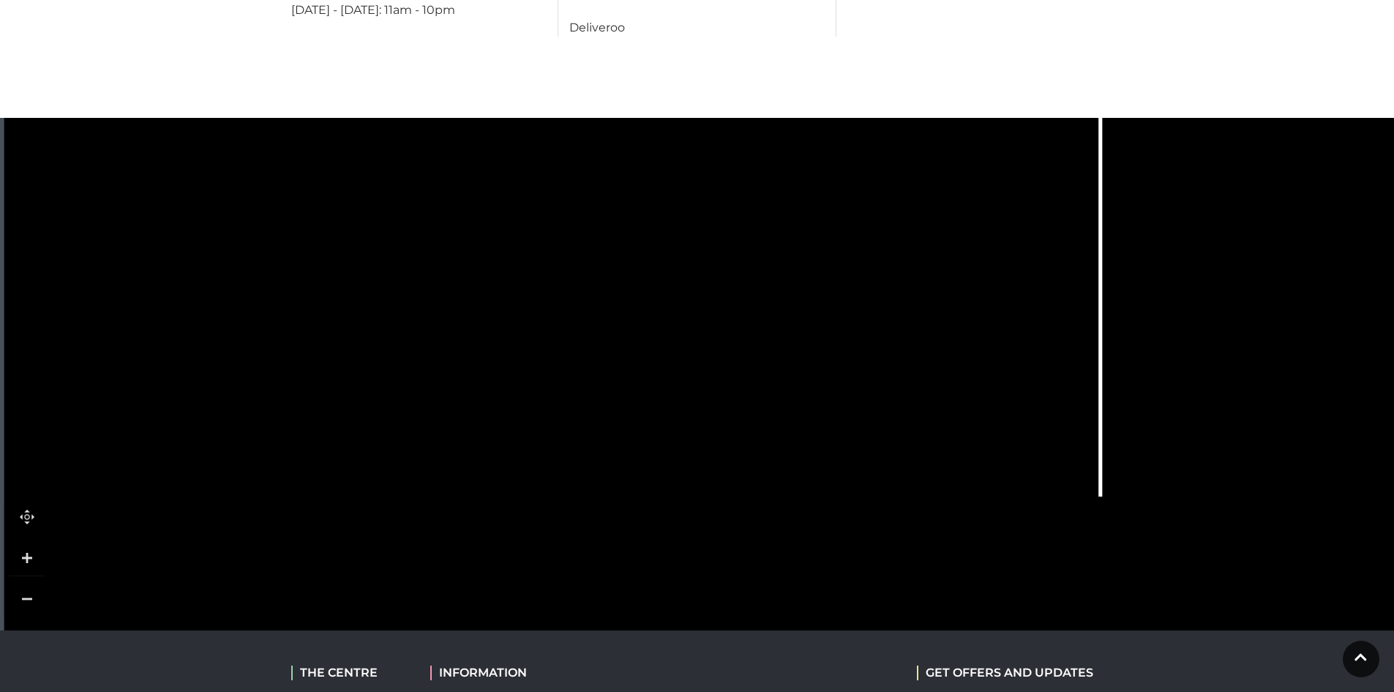
drag, startPoint x: 327, startPoint y: 430, endPoint x: 637, endPoint y: 228, distance: 369.8
click at [637, 242] on rect at bounding box center [650, 252] width 62 height 21
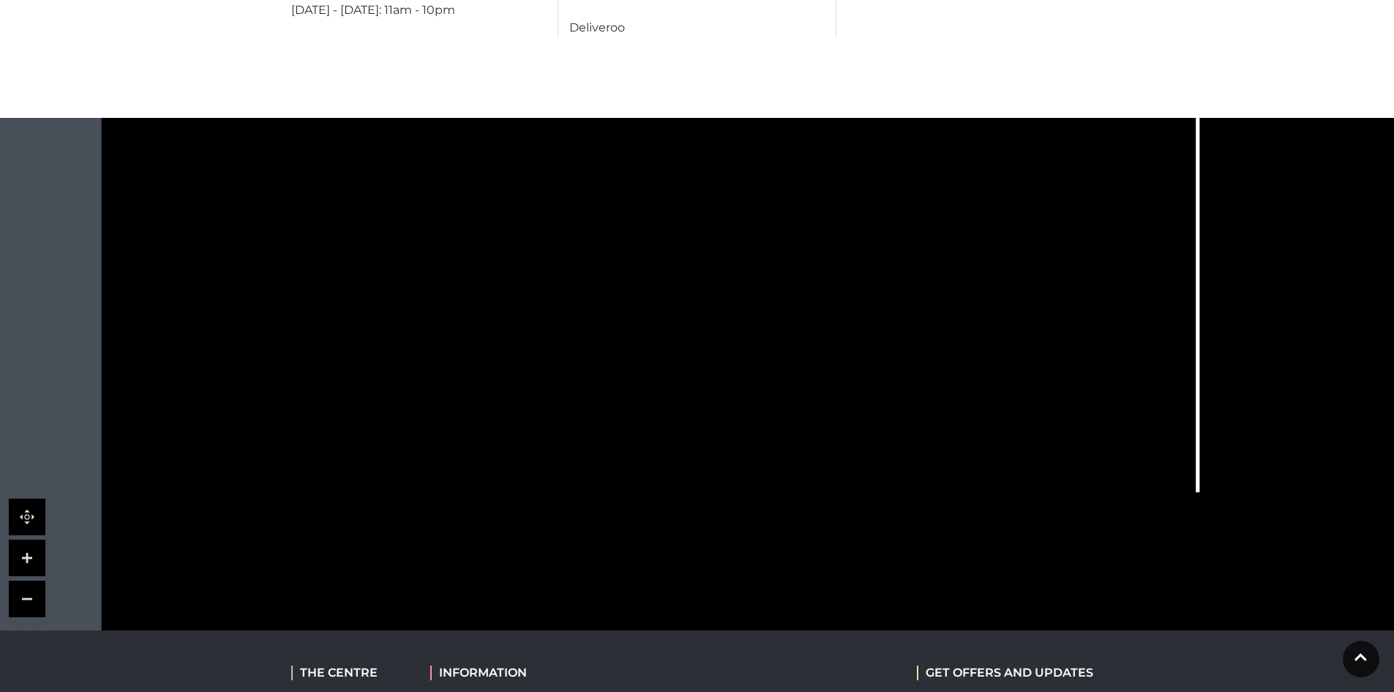
drag, startPoint x: 1085, startPoint y: 374, endPoint x: 1227, endPoint y: 359, distance: 143.5
click at [1227, 361] on icon at bounding box center [894, 134] width 2023 height 1119
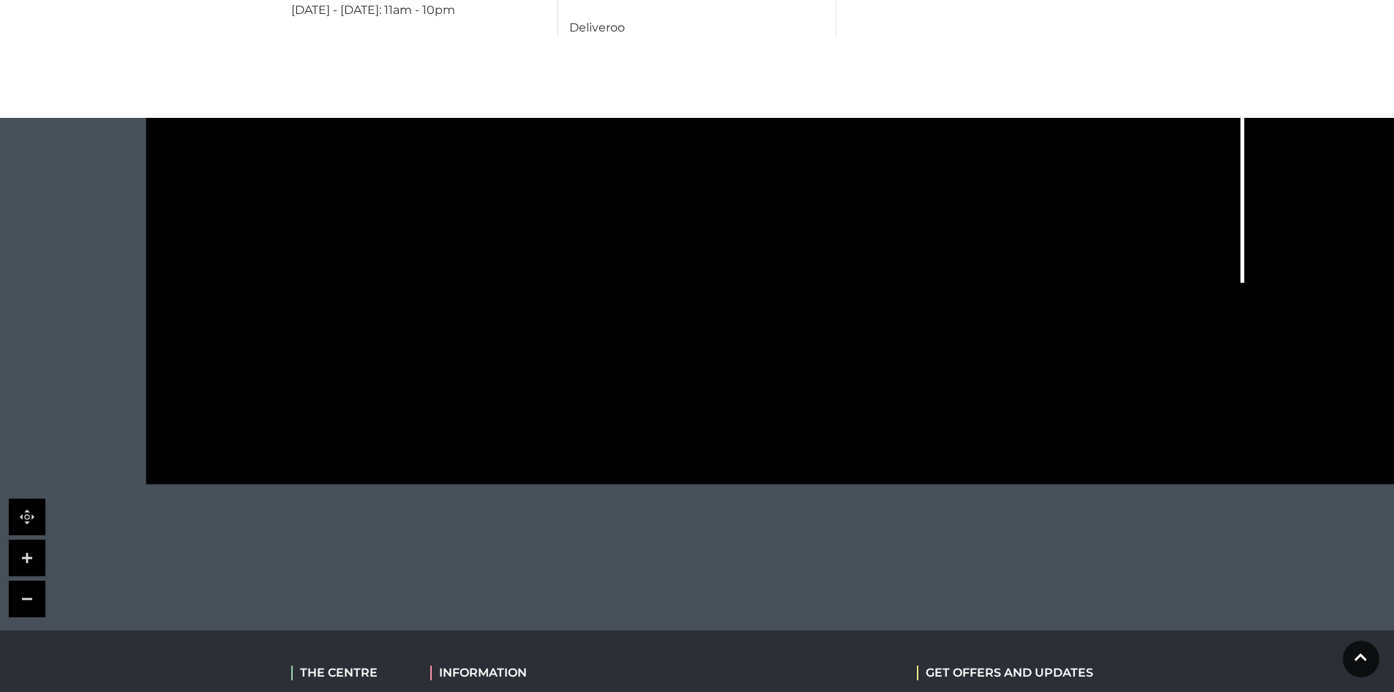
drag, startPoint x: 676, startPoint y: 405, endPoint x: 676, endPoint y: 204, distance: 200.5
click at [29, 580] on link at bounding box center [27, 598] width 37 height 37
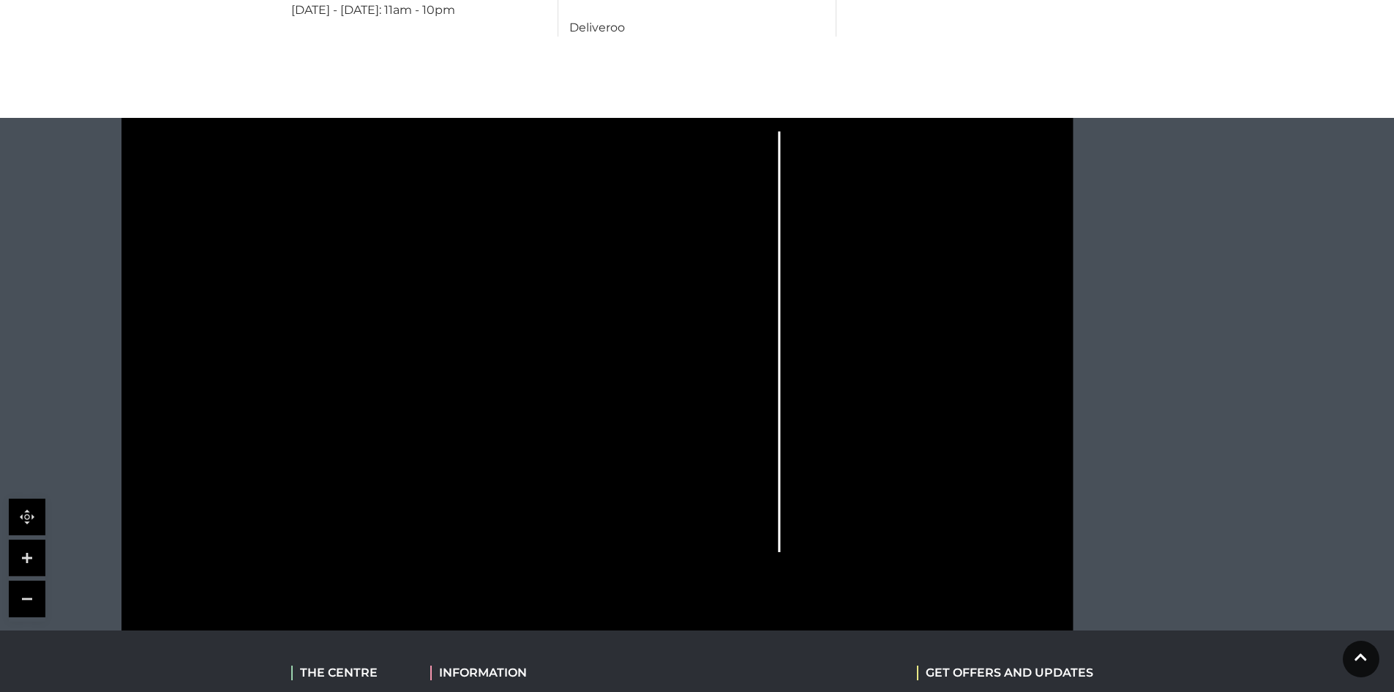
drag, startPoint x: 596, startPoint y: 247, endPoint x: 645, endPoint y: 479, distance: 237.8
click at [645, 479] on icon at bounding box center [596, 336] width 1213 height 671
drag, startPoint x: 438, startPoint y: 252, endPoint x: 517, endPoint y: 375, distance: 146.6
click at [517, 375] on icon at bounding box center [596, 429] width 1213 height 671
drag, startPoint x: 544, startPoint y: 503, endPoint x: 542, endPoint y: 348, distance: 154.4
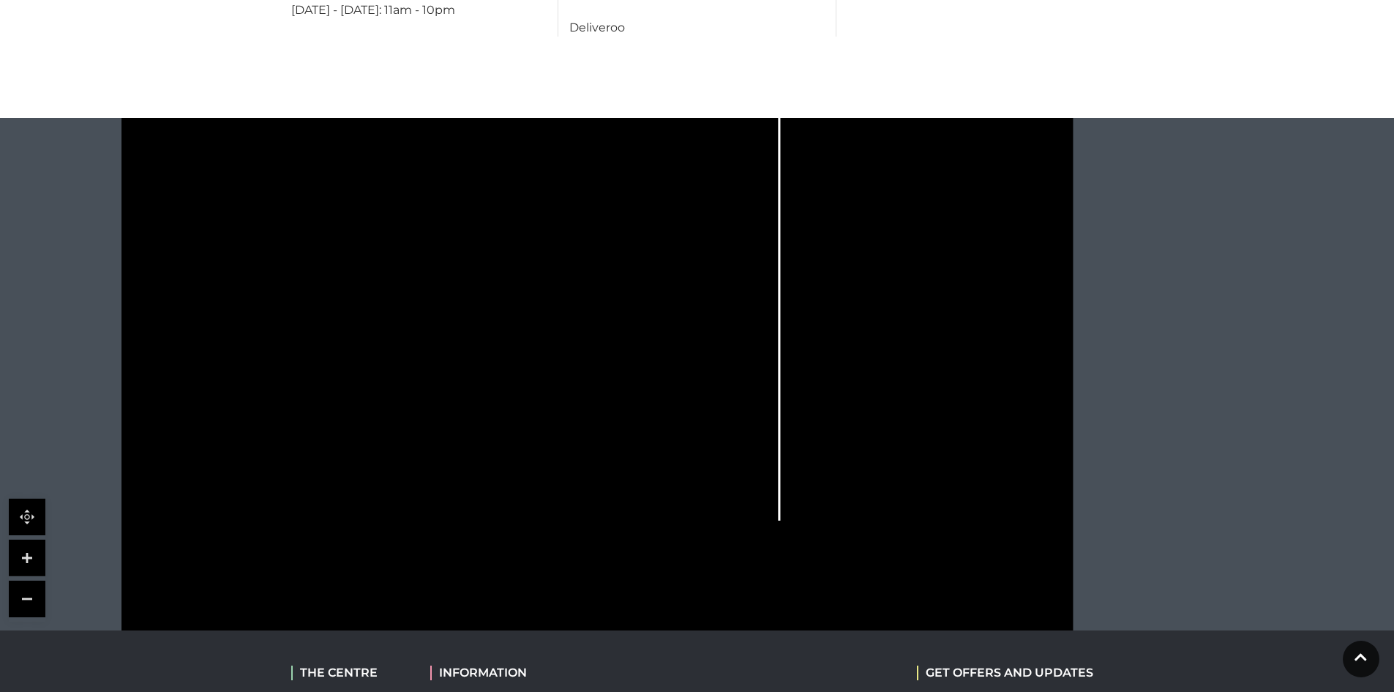
click at [542, 348] on polygon at bounding box center [406, 355] width 406 height 471
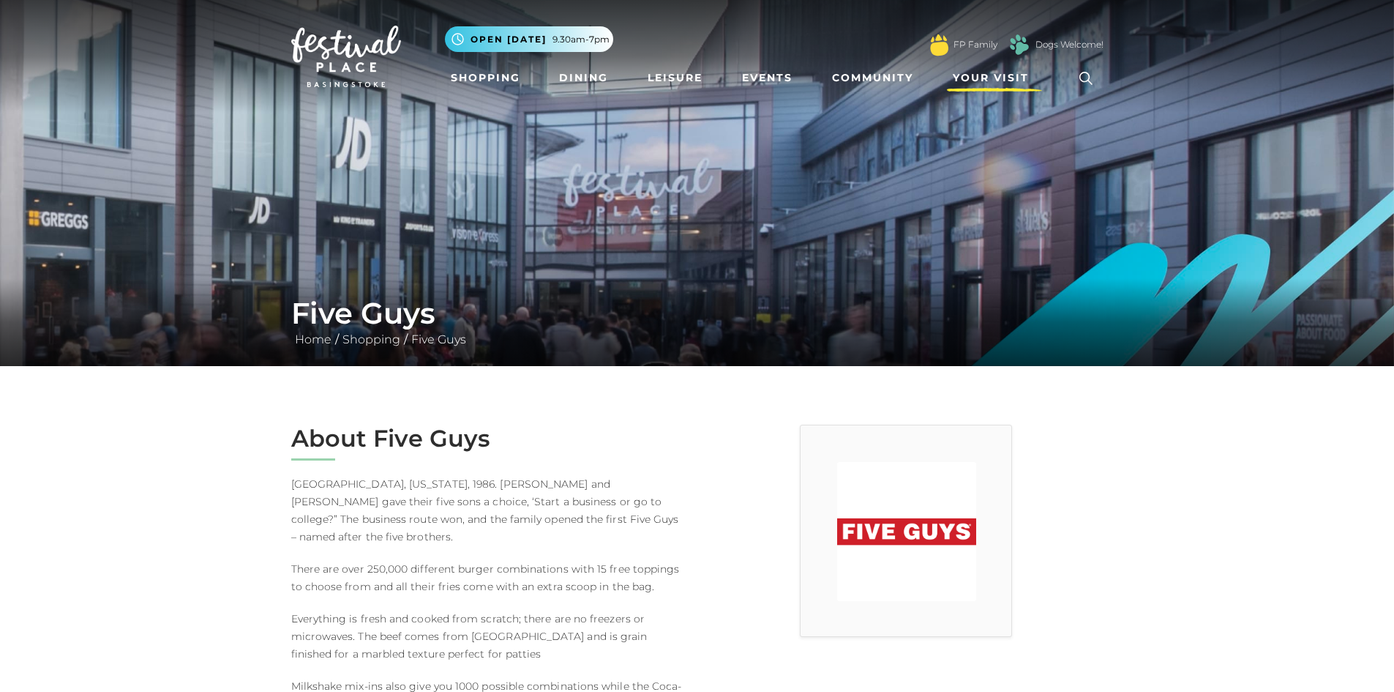
click at [1014, 72] on span "Your Visit" at bounding box center [991, 77] width 76 height 15
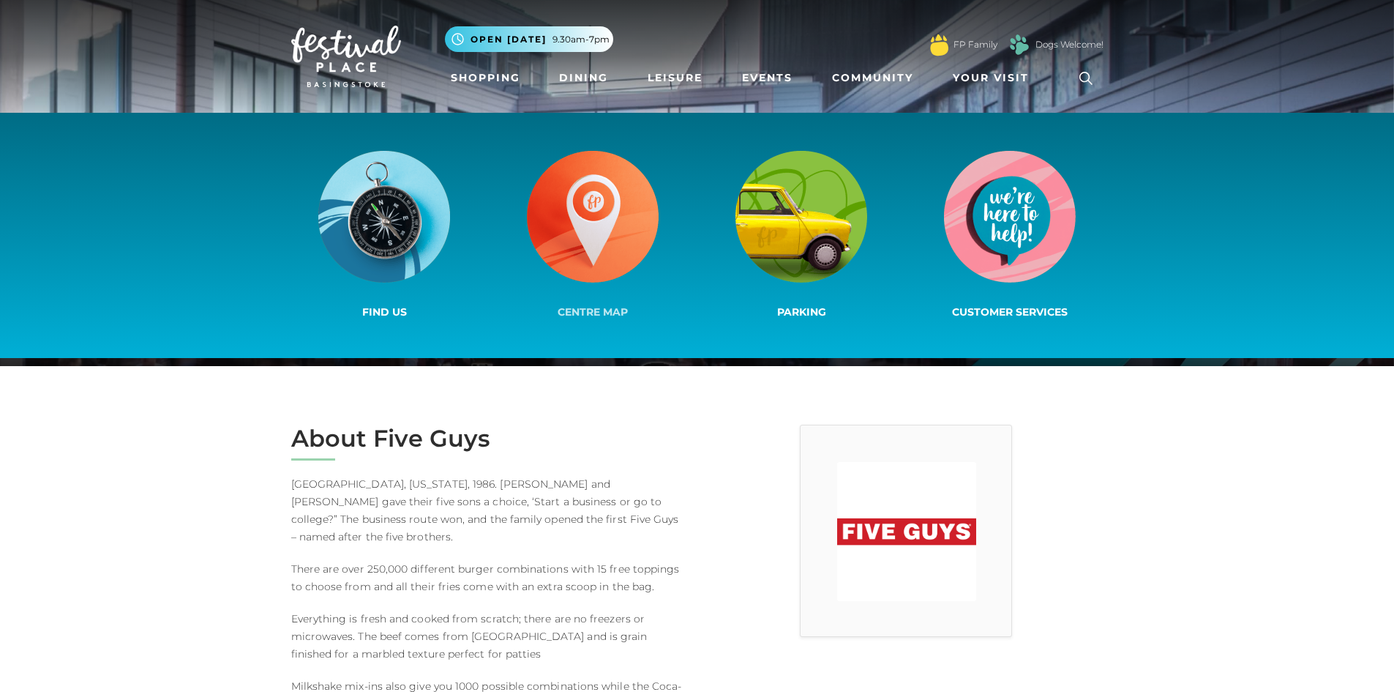
click at [602, 199] on img at bounding box center [593, 217] width 132 height 132
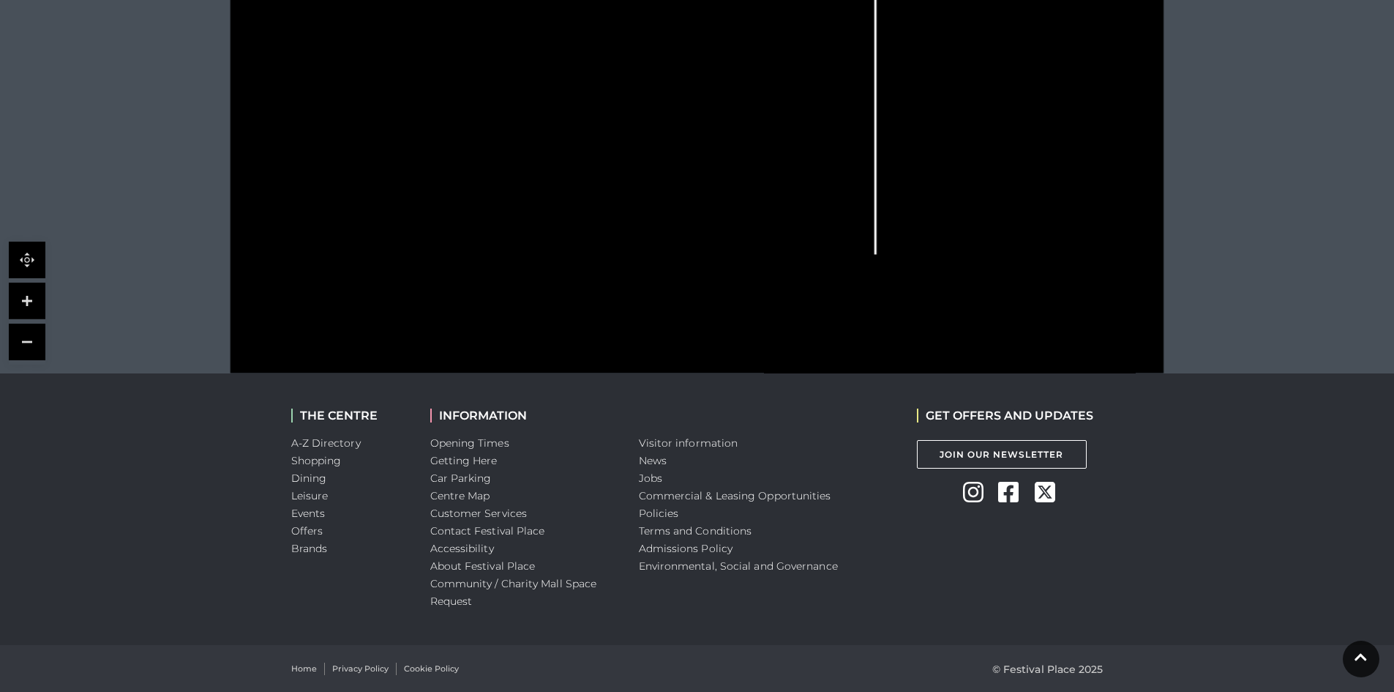
scroll to position [652, 0]
click at [476, 460] on link "Getting Here" at bounding box center [463, 459] width 67 height 13
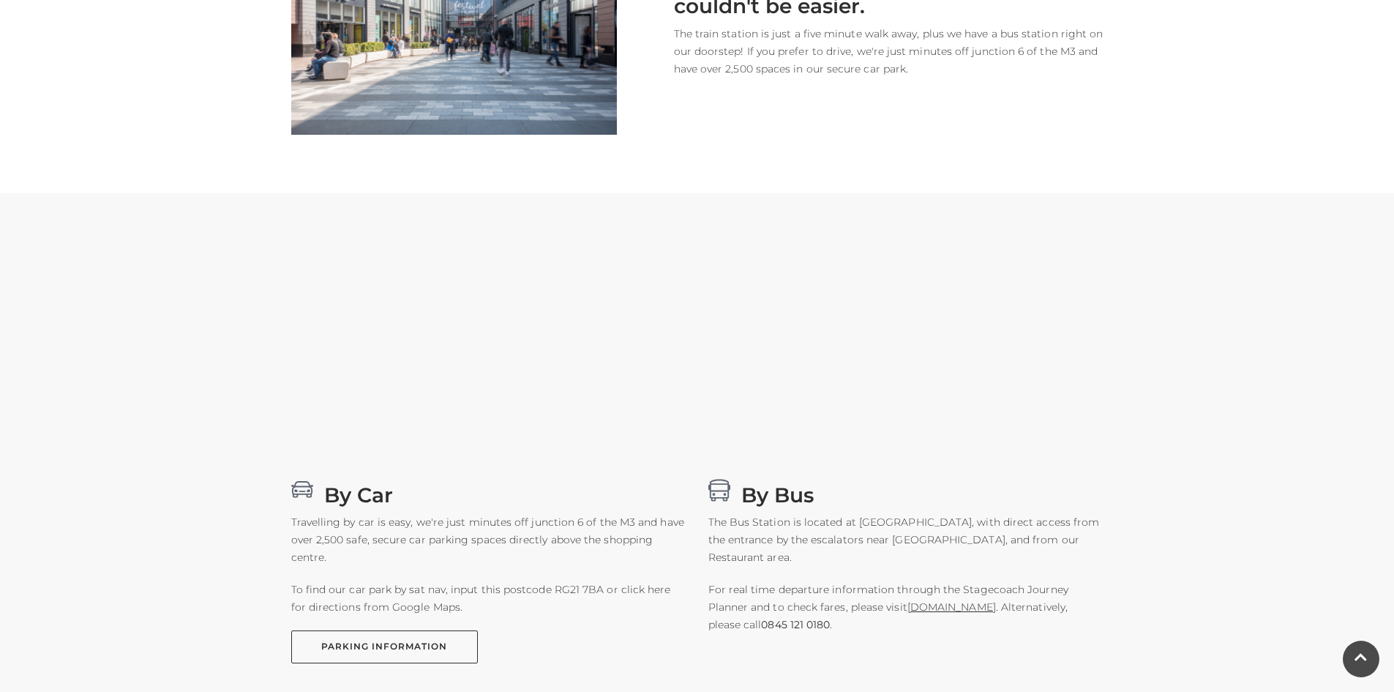
scroll to position [439, 0]
